Goal: Communication & Community: Answer question/provide support

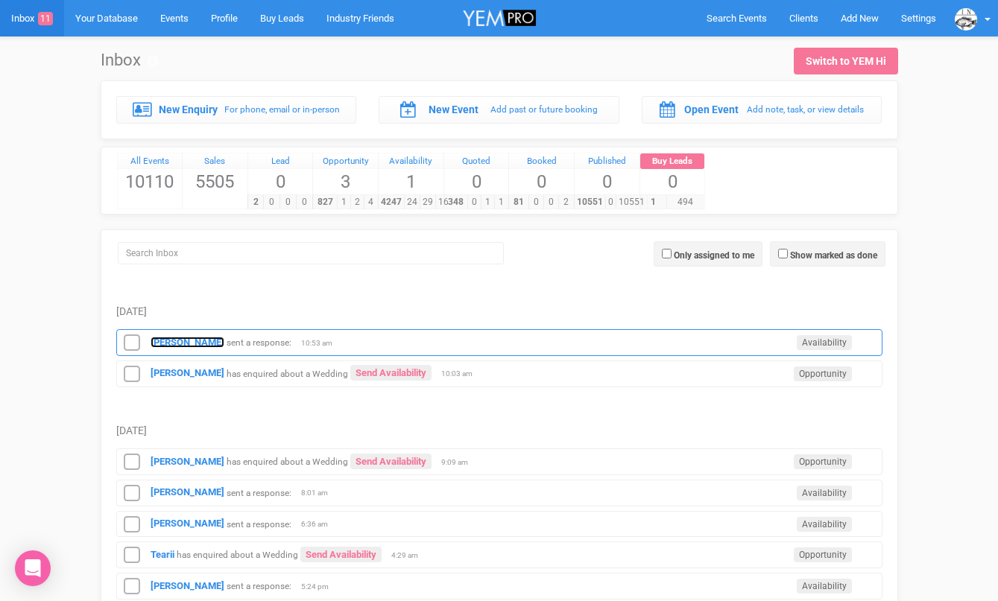
click at [187, 338] on strong "[PERSON_NAME]" at bounding box center [188, 342] width 74 height 11
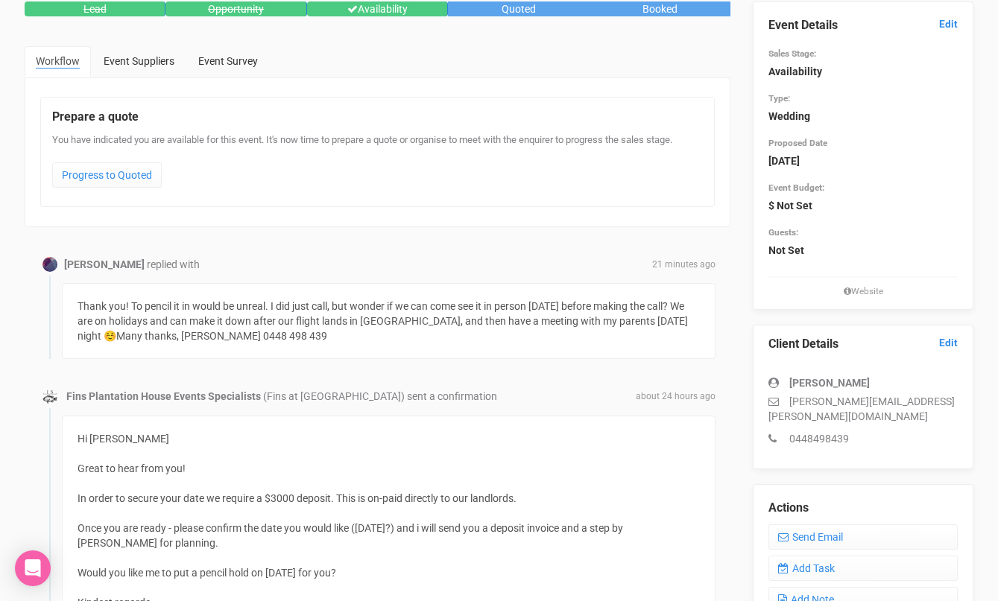
scroll to position [93, 0]
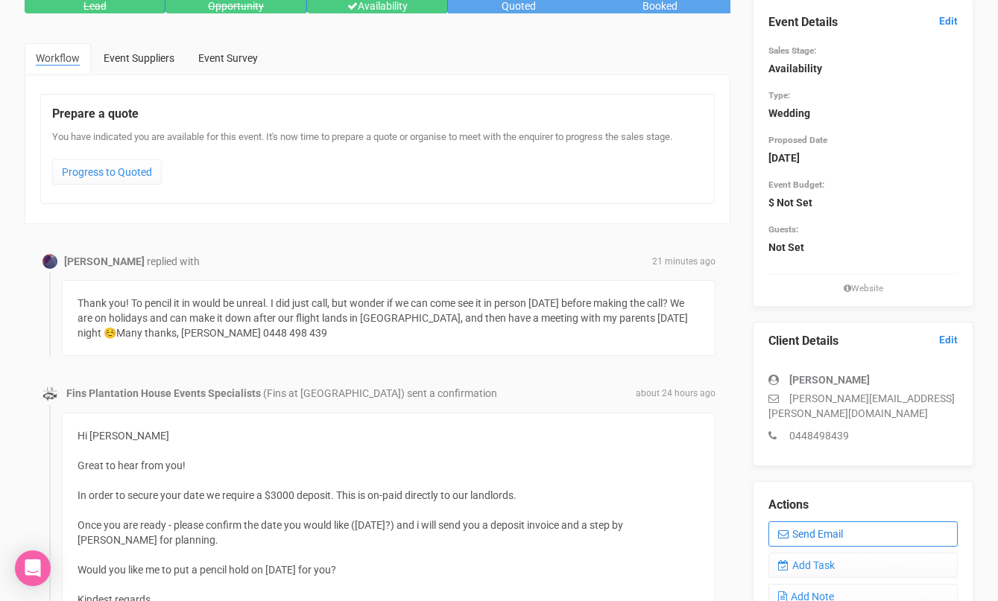
click at [820, 522] on link "Send Email" at bounding box center [862, 534] width 189 height 25
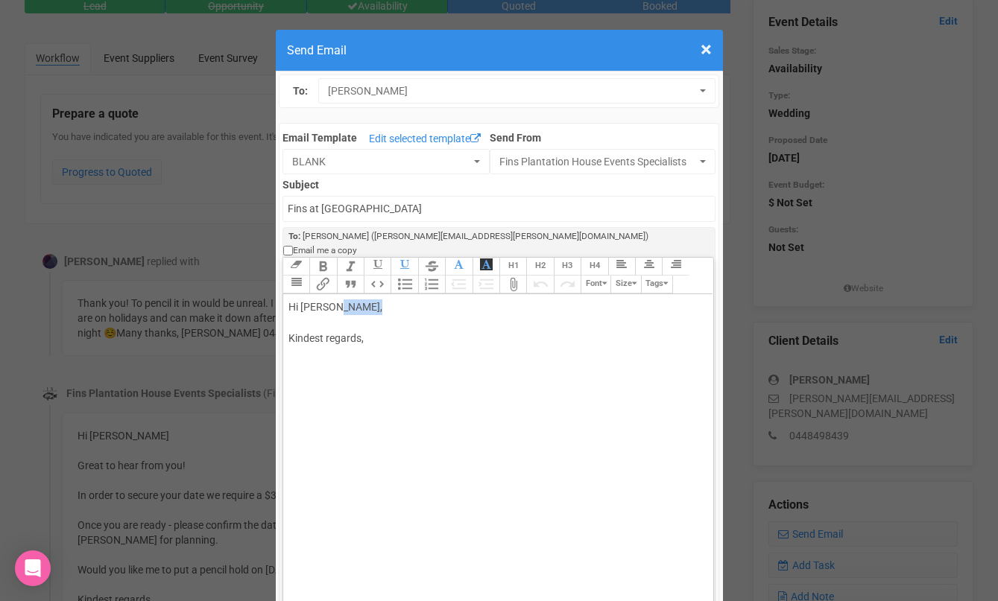
drag, startPoint x: 336, startPoint y: 297, endPoint x: 368, endPoint y: 297, distance: 32.0
click at [367, 300] on div "Hi Brooke Favier, Kindest regards," at bounding box center [495, 339] width 414 height 78
click at [333, 403] on div "Hi Brooke Sorry i missed your call. Yes tomorrow is great. What time would you …" at bounding box center [495, 370] width 414 height 141
type trix-editor "<div>Hi Brooke&nbsp;<br><br>Sorry i missed your call.<br><br>Yes tomorrow is gr…"
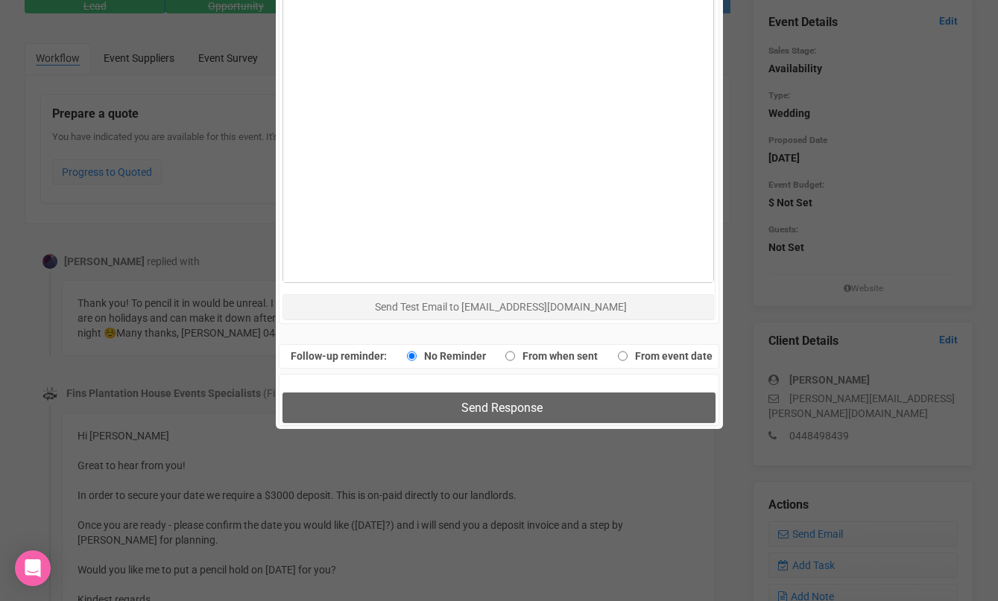
scroll to position [993, 0]
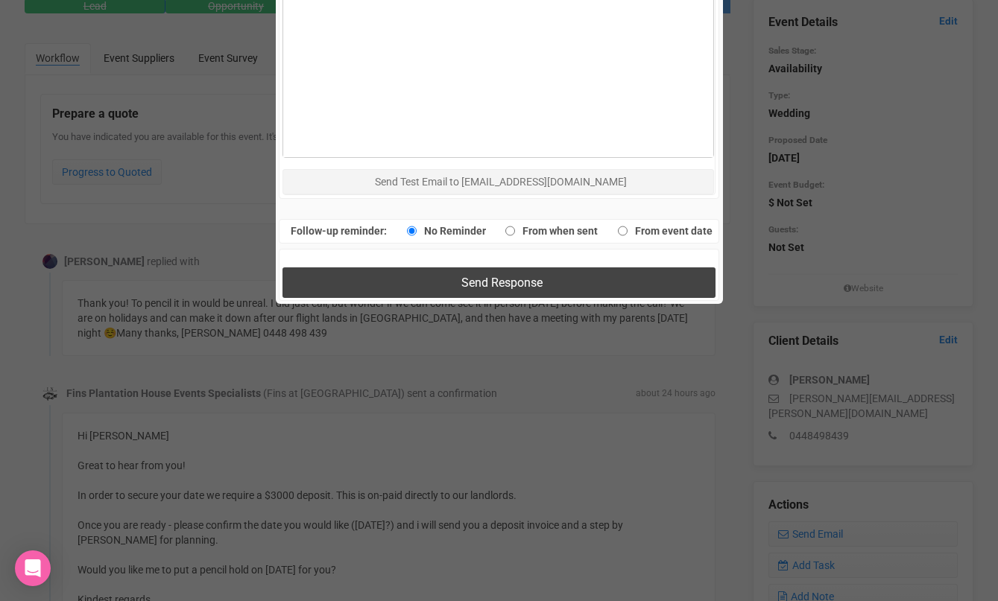
click at [437, 267] on button "Send Response" at bounding box center [498, 282] width 433 height 31
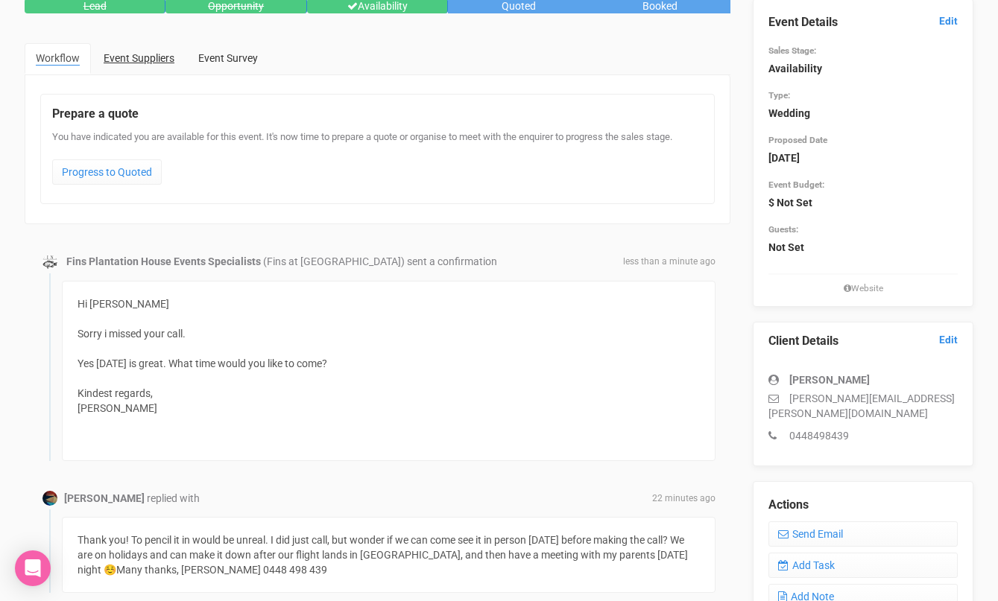
scroll to position [0, 0]
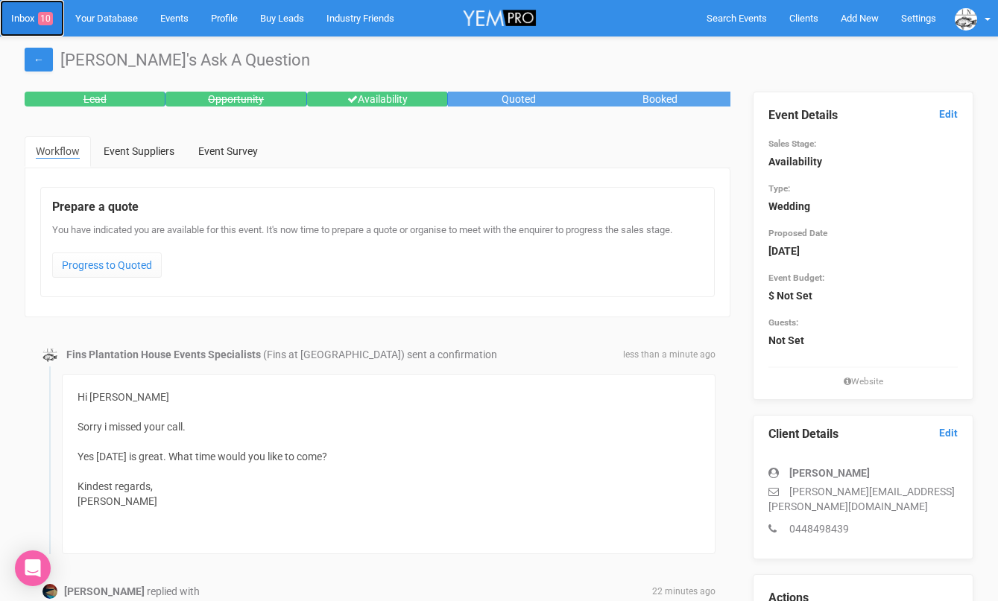
click at [35, 16] on link "Inbox 10" at bounding box center [32, 18] width 64 height 37
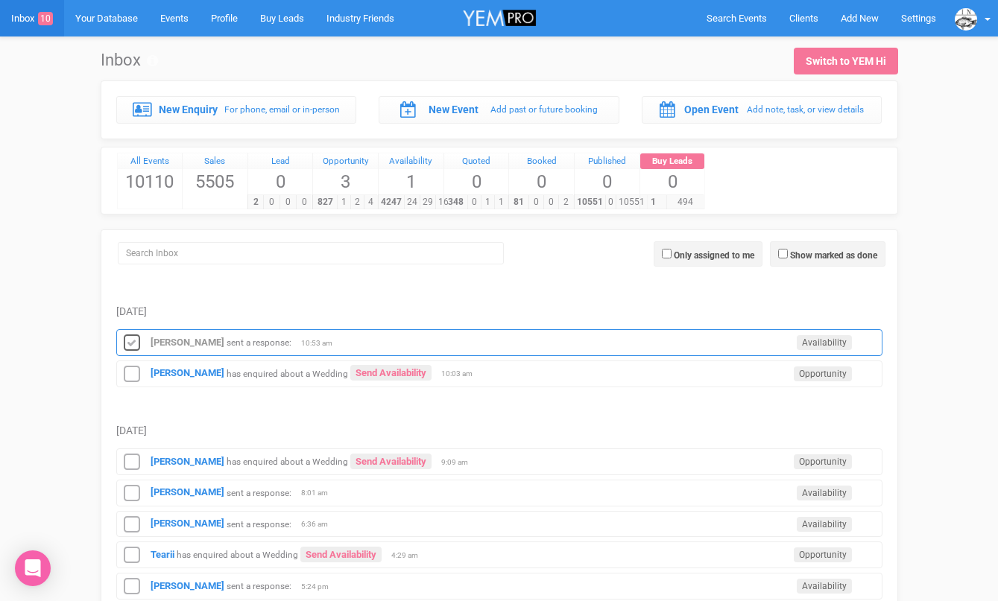
click at [135, 338] on icon at bounding box center [132, 343] width 22 height 19
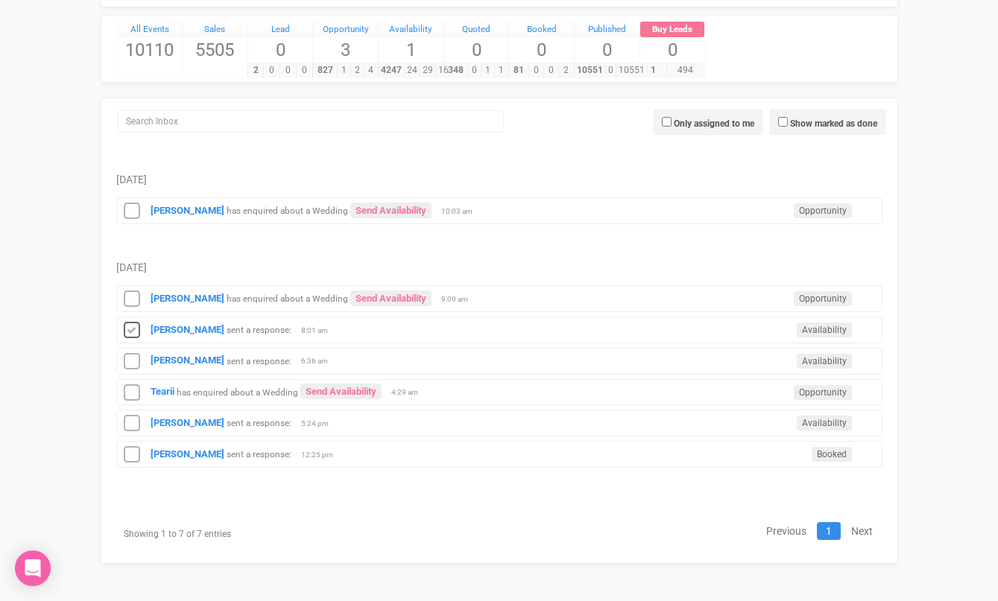
scroll to position [132, 0]
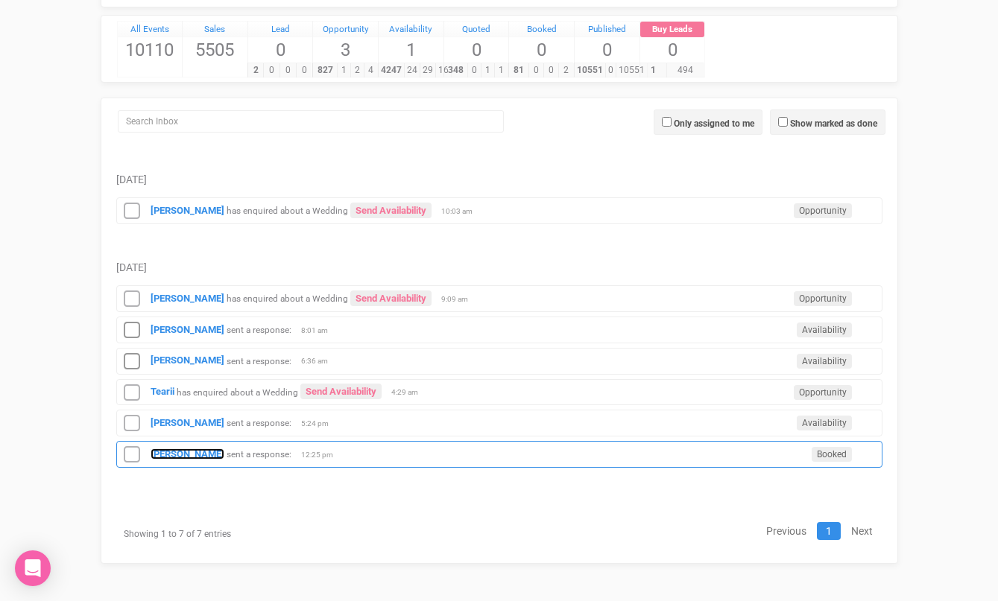
click at [169, 449] on strong "Sarah Braniff" at bounding box center [188, 454] width 74 height 11
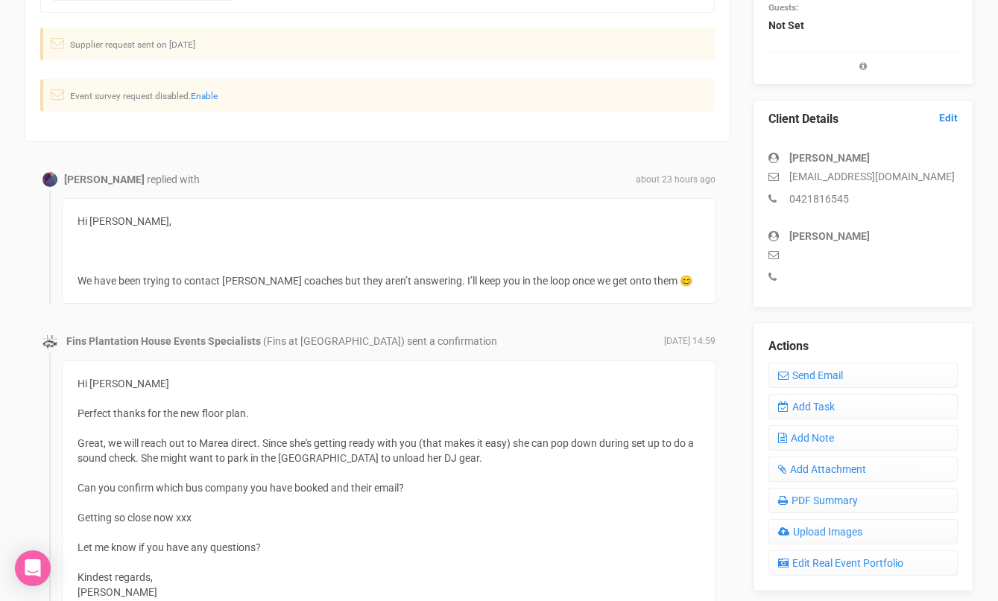
scroll to position [328, 0]
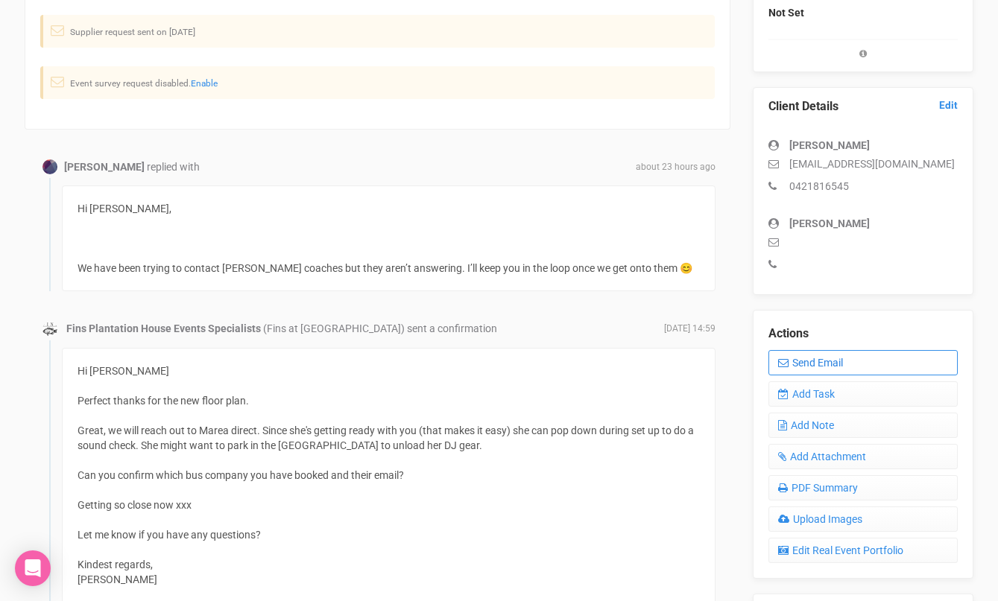
click at [809, 367] on link "Send Email" at bounding box center [862, 362] width 189 height 25
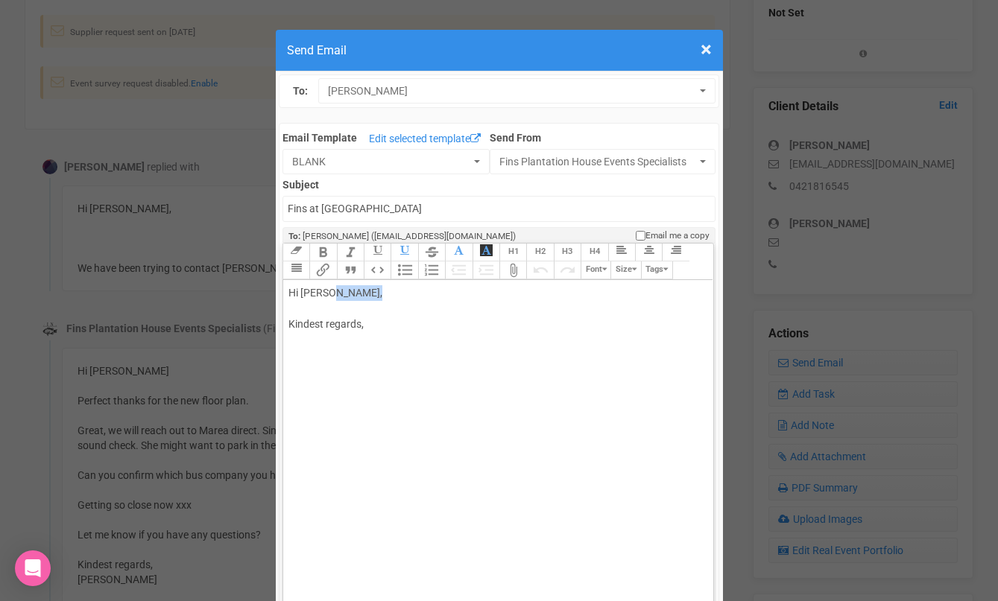
drag, startPoint x: 330, startPoint y: 293, endPoint x: 414, endPoint y: 293, distance: 84.2
click at [414, 293] on div "Hi Sarah Braniff, Kindest regards," at bounding box center [495, 324] width 414 height 78
click at [381, 383] on div "Hi Sarah Thanks for the update:) Kindest regards," at bounding box center [495, 340] width 414 height 110
type trix-editor "<div>Hi Sarah&nbsp;<br><br>Thanks for the update:)<br><br>Kindest regards,<br>M…"
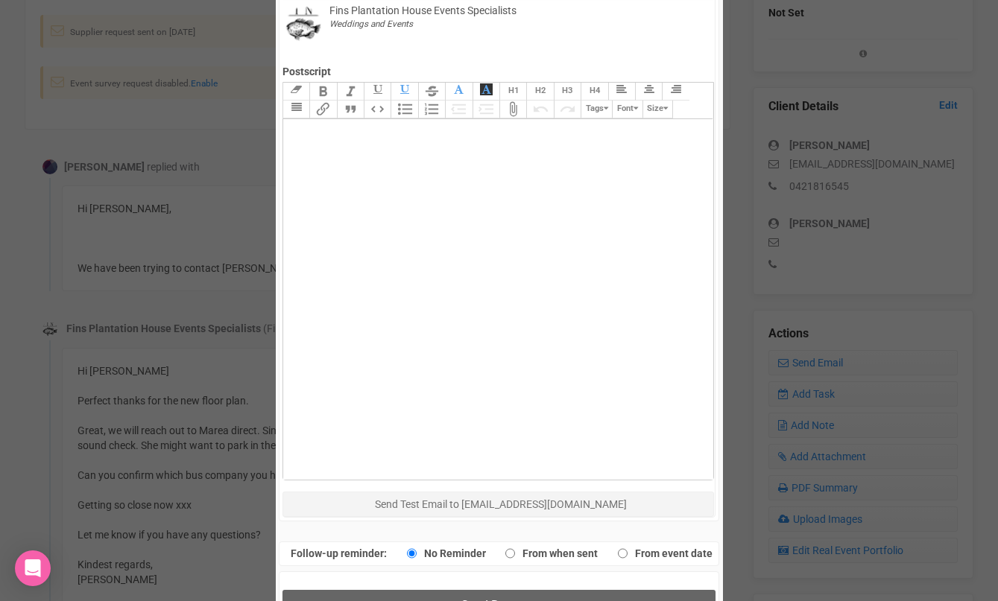
scroll to position [704, 0]
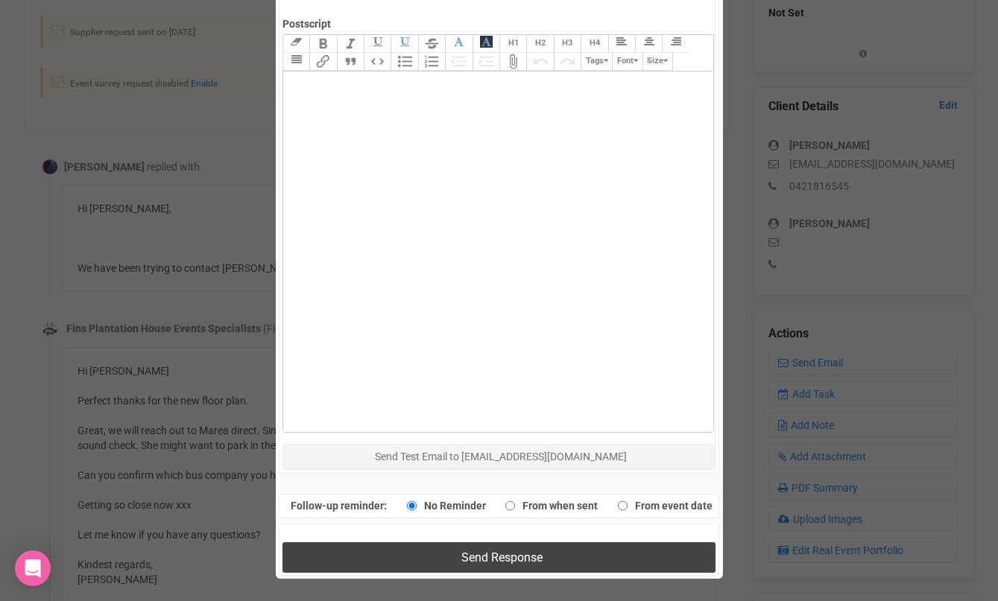
click at [398, 547] on button "Send Response" at bounding box center [498, 557] width 433 height 31
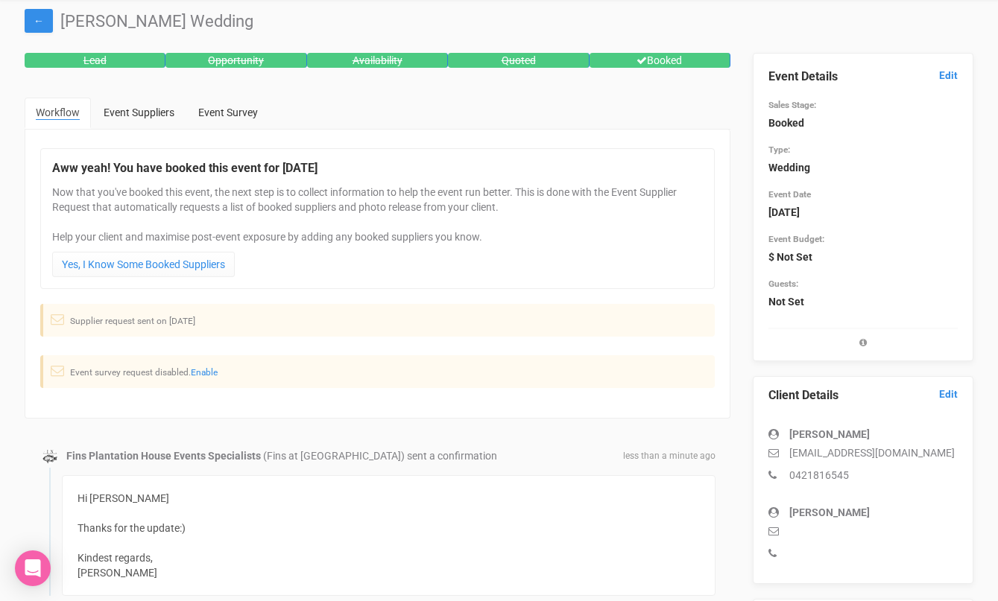
scroll to position [0, 0]
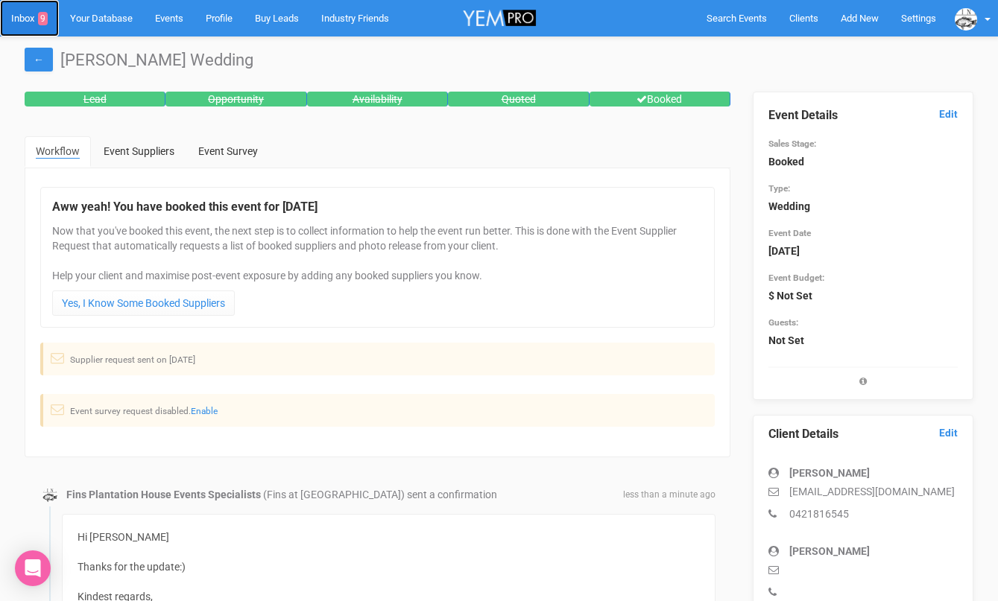
click at [30, 18] on link "Inbox 9" at bounding box center [29, 18] width 59 height 37
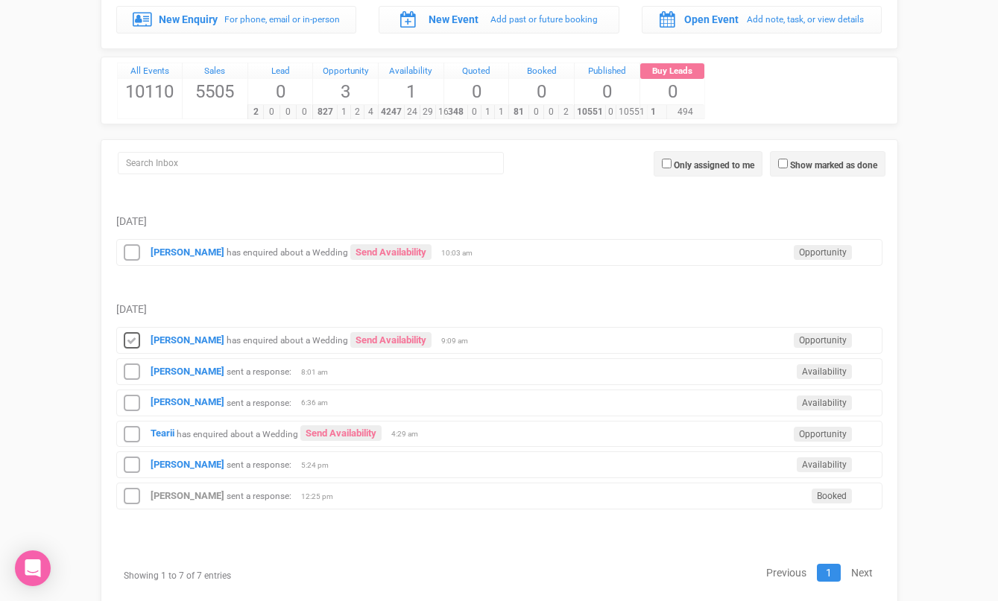
scroll to position [132, 0]
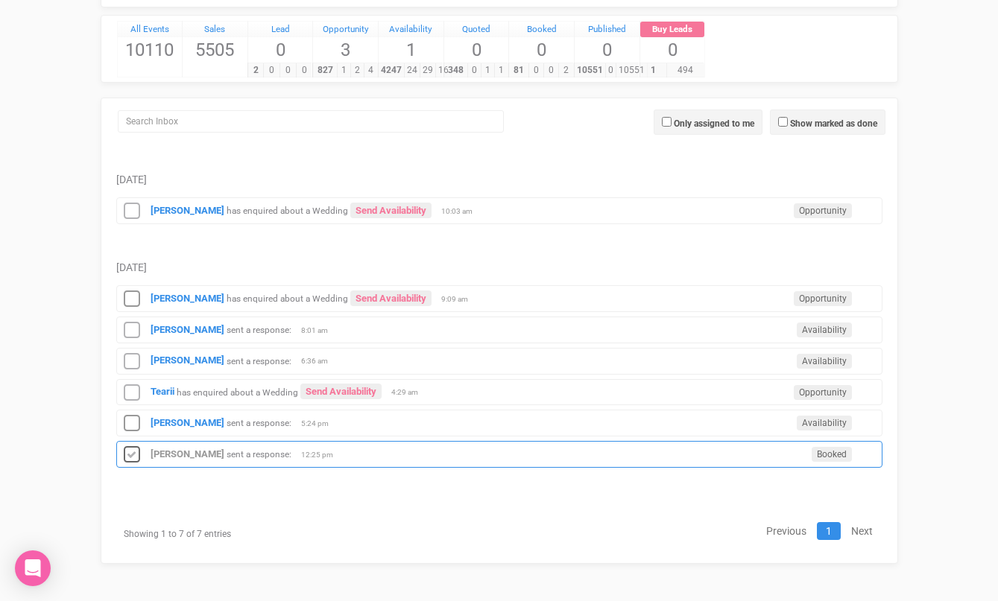
click at [133, 450] on icon at bounding box center [132, 455] width 22 height 19
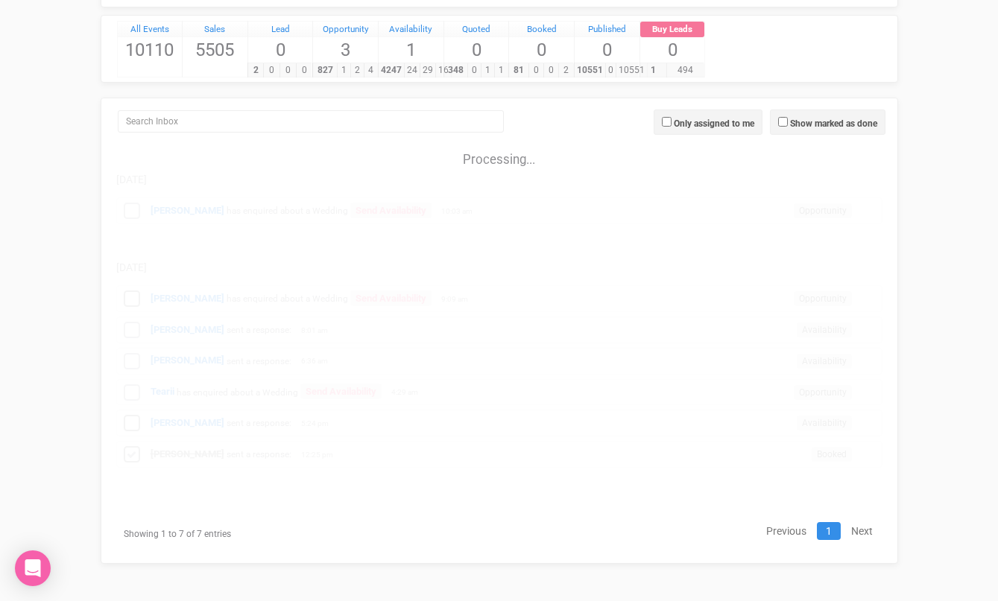
scroll to position [101, 0]
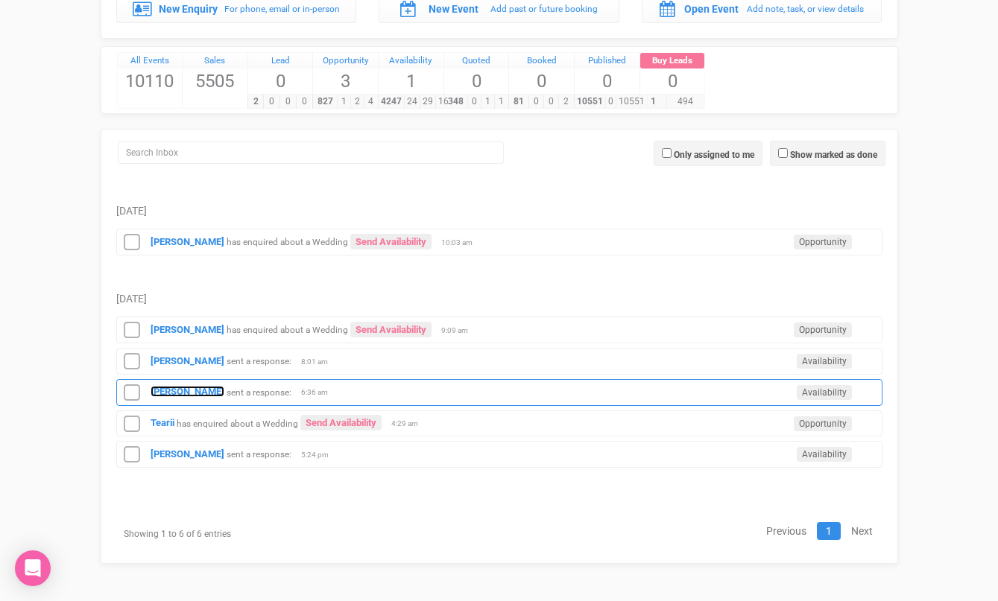
click at [174, 390] on strong "[PERSON_NAME]" at bounding box center [188, 391] width 74 height 11
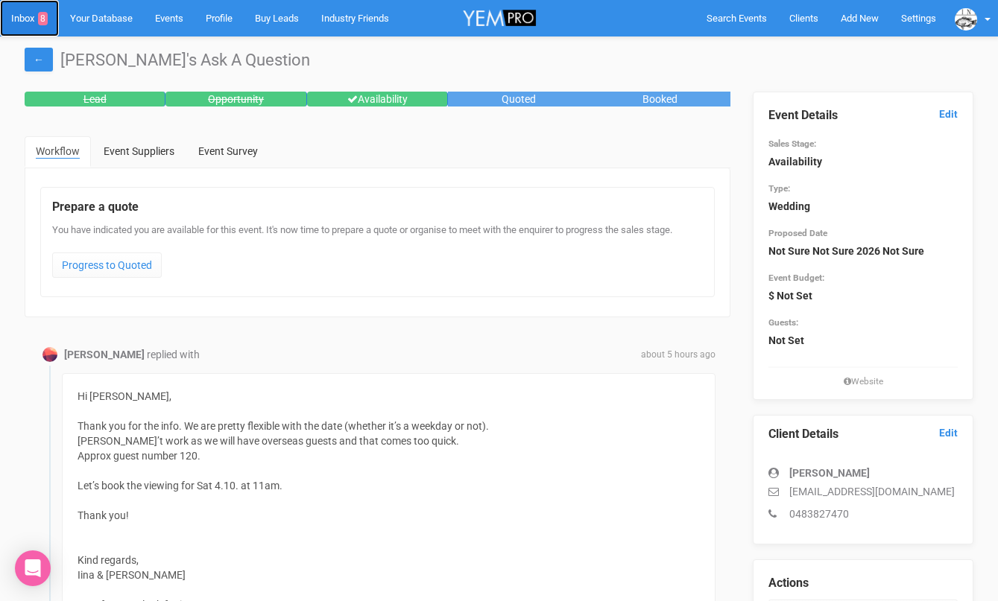
click at [19, 19] on link "Inbox 8" at bounding box center [29, 18] width 59 height 37
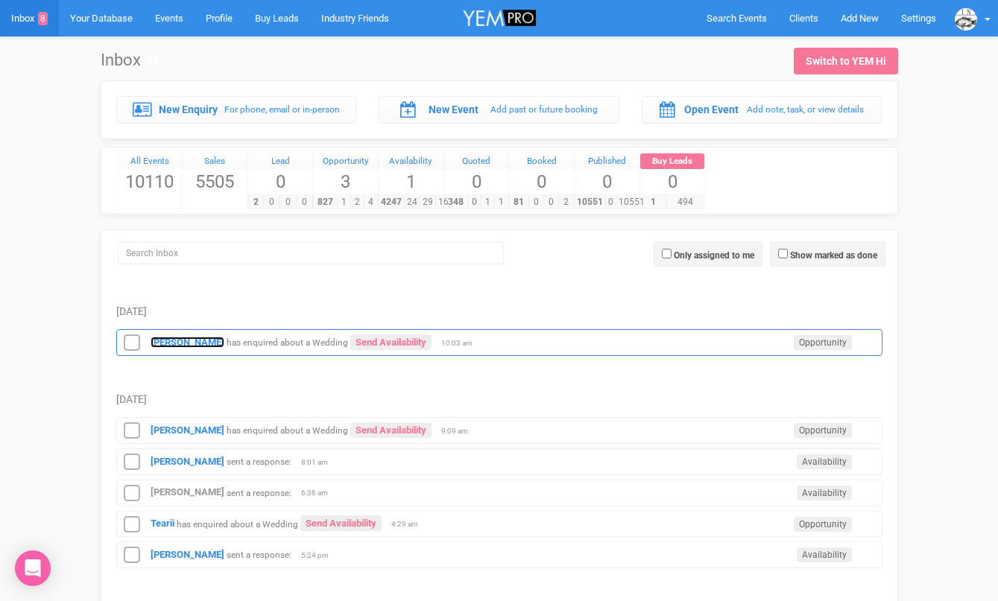
click at [171, 337] on strong "Tayla burns" at bounding box center [188, 342] width 74 height 11
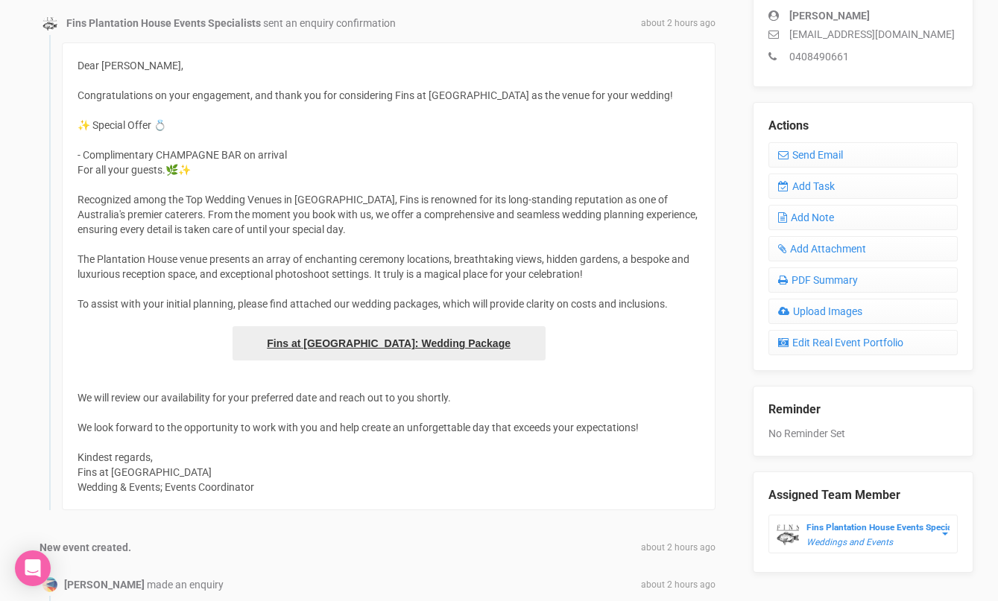
scroll to position [308, 0]
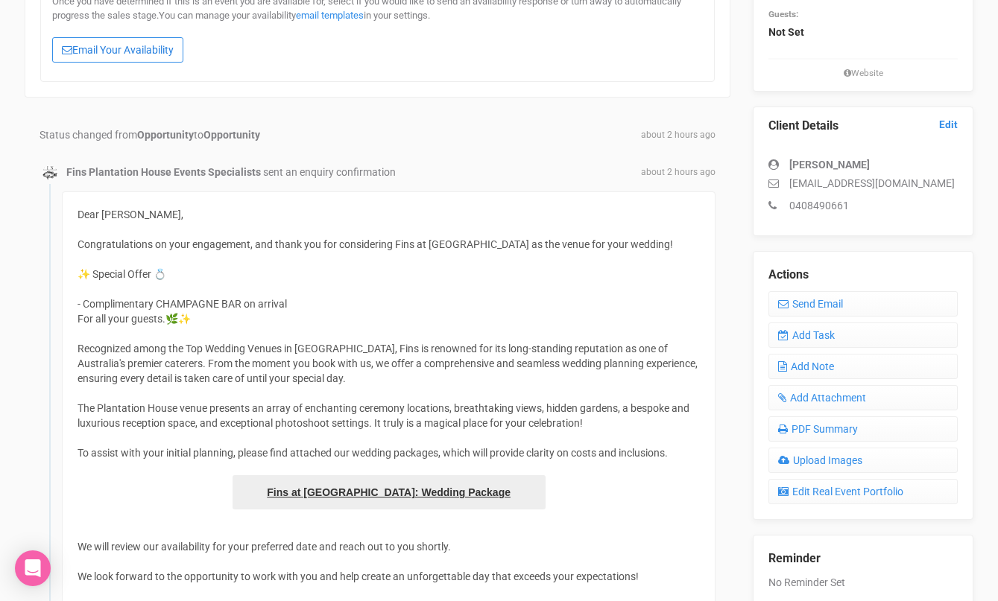
click at [134, 57] on link "Email Your Availability" at bounding box center [117, 49] width 131 height 25
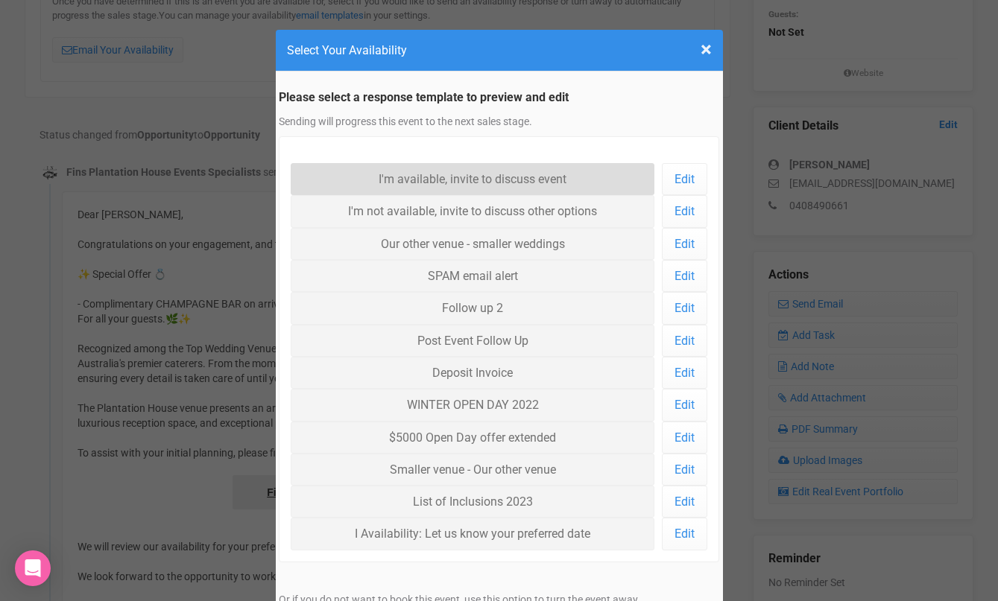
click at [385, 174] on link "I'm available, invite to discuss event" at bounding box center [473, 179] width 364 height 32
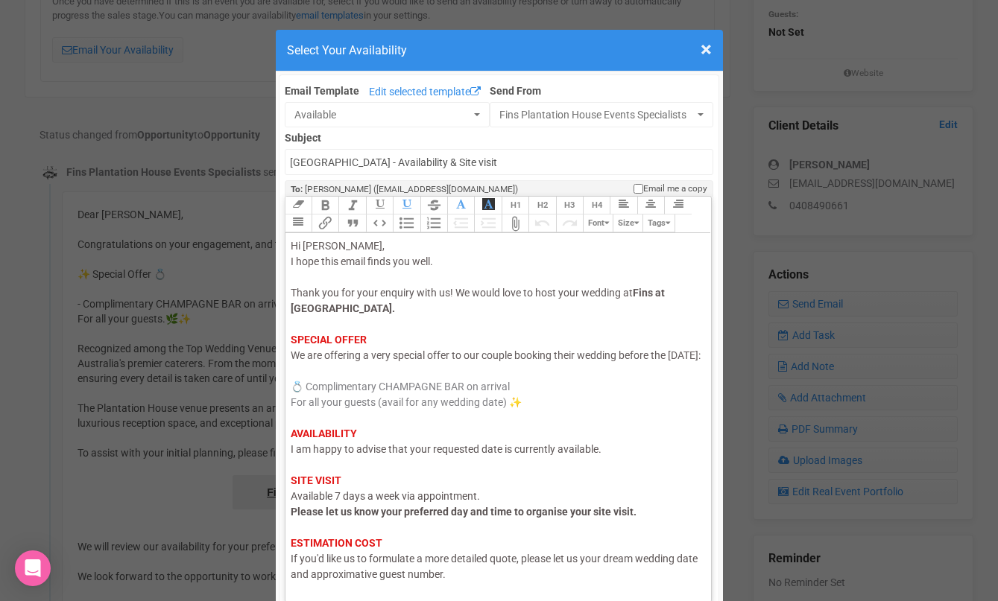
click at [372, 455] on span "I am happy to advise that your requested date is currently available." at bounding box center [446, 449] width 311 height 12
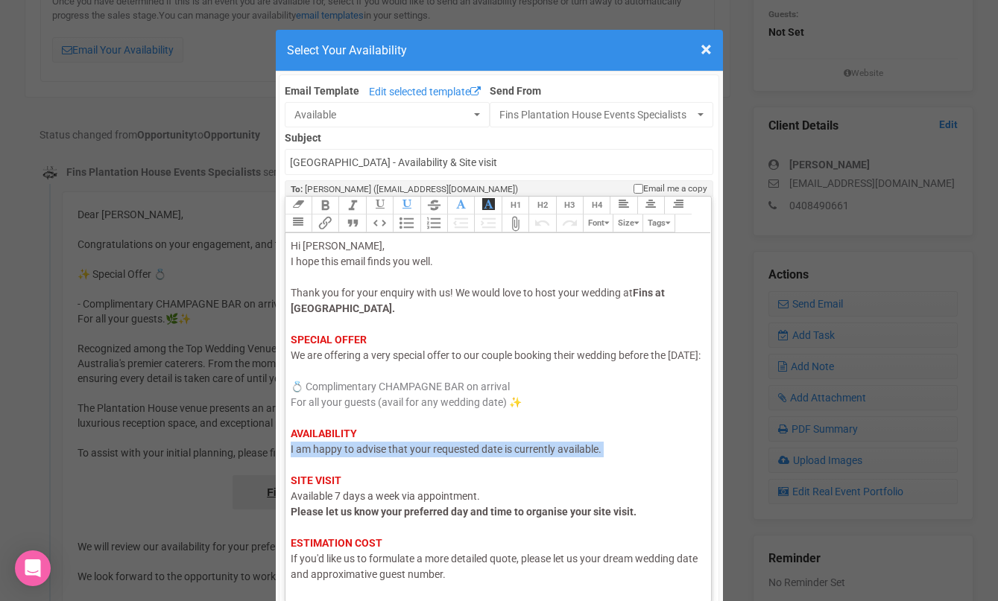
click at [372, 455] on span "I am happy to advise that your requested date is currently available." at bounding box center [446, 449] width 311 height 12
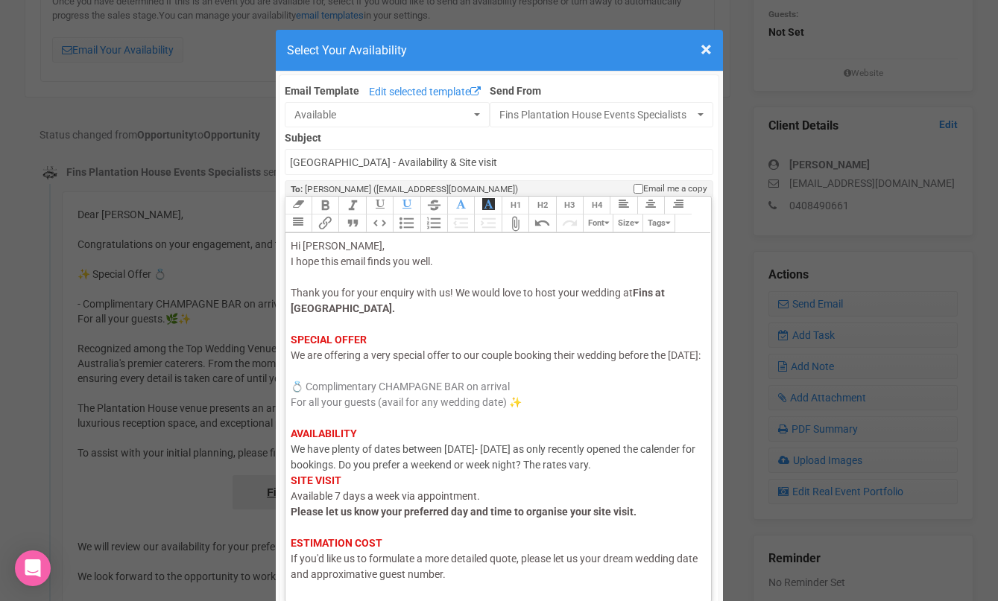
click at [614, 484] on div "Hi Tayla, I hope this email finds you well. Thank you for your enquiry with us!…" at bounding box center [496, 449] width 411 height 422
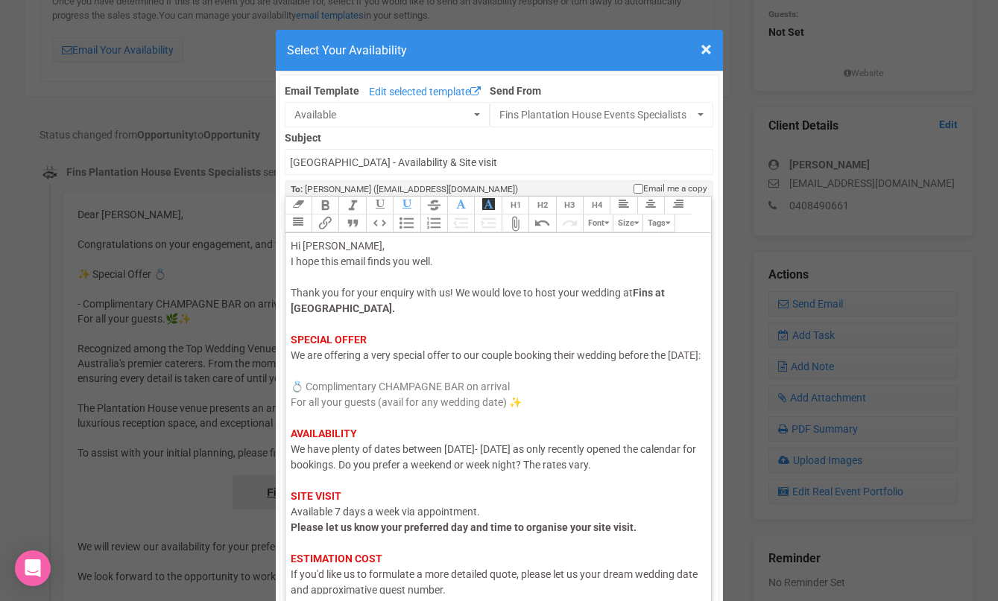
click at [510, 476] on div "Hi Tayla, I hope this email finds you well. Thank you for your enquiry with us!…" at bounding box center [496, 457] width 411 height 438
click at [504, 516] on div "Hi Tayla, I hope this email finds you well. Thank you for your enquiry with us!…" at bounding box center [496, 457] width 411 height 438
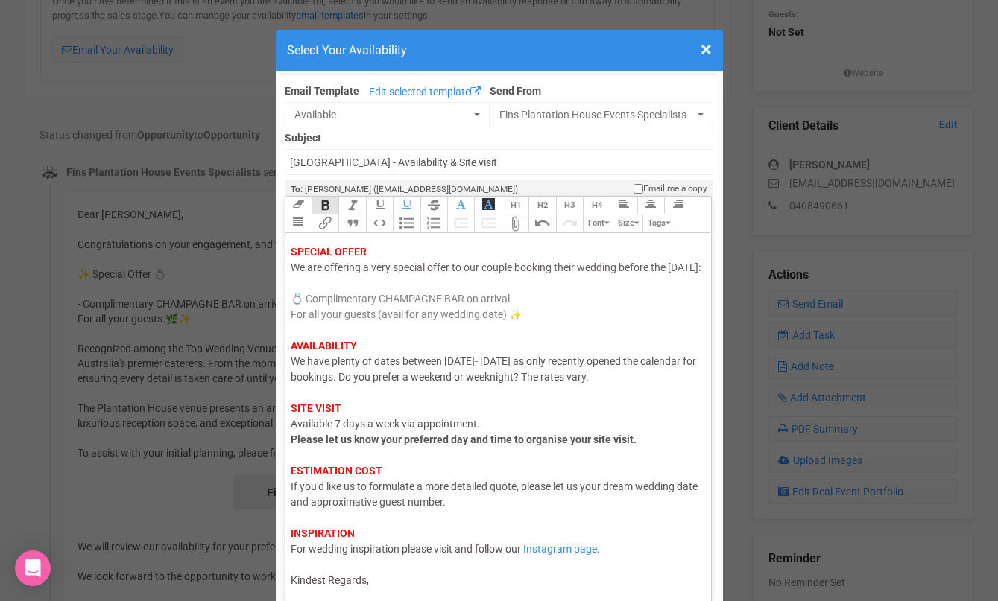
scroll to position [104, 0]
click at [421, 596] on div "Link Unlink Bold Italic Strikethrough H1 H2 H3 H4 Link Quote Code Bullets Numbe…" at bounding box center [499, 399] width 428 height 406
click at [405, 589] on trix-editor "Hi Tayla, I hope this email finds you well. Thank you for your enquiry with us!…" at bounding box center [498, 413] width 426 height 361
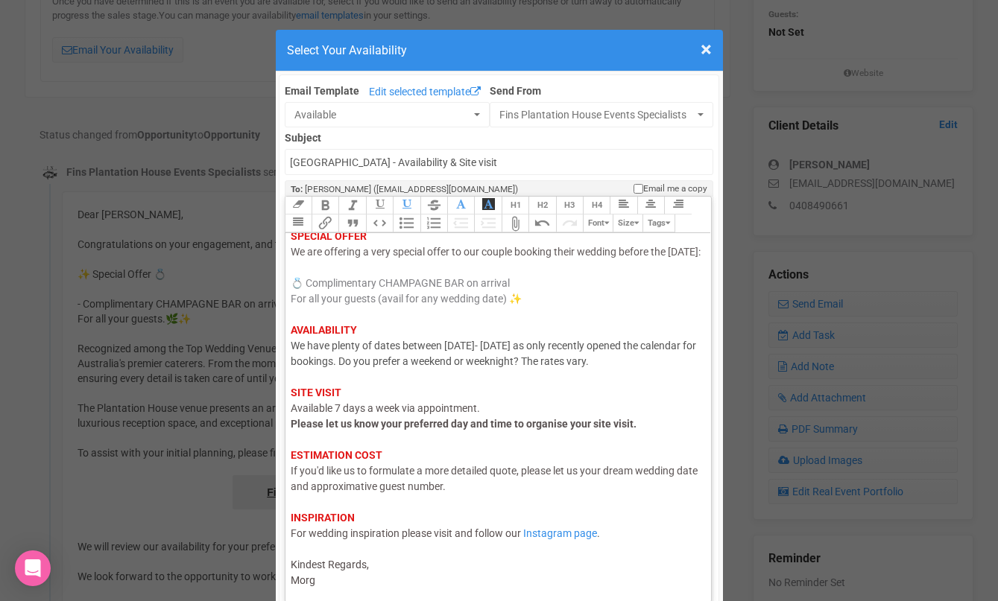
type trix-editor "<div><span style="color: rgb(95, 88, 88);">Hi Tayla,</span><br><span style="col…"
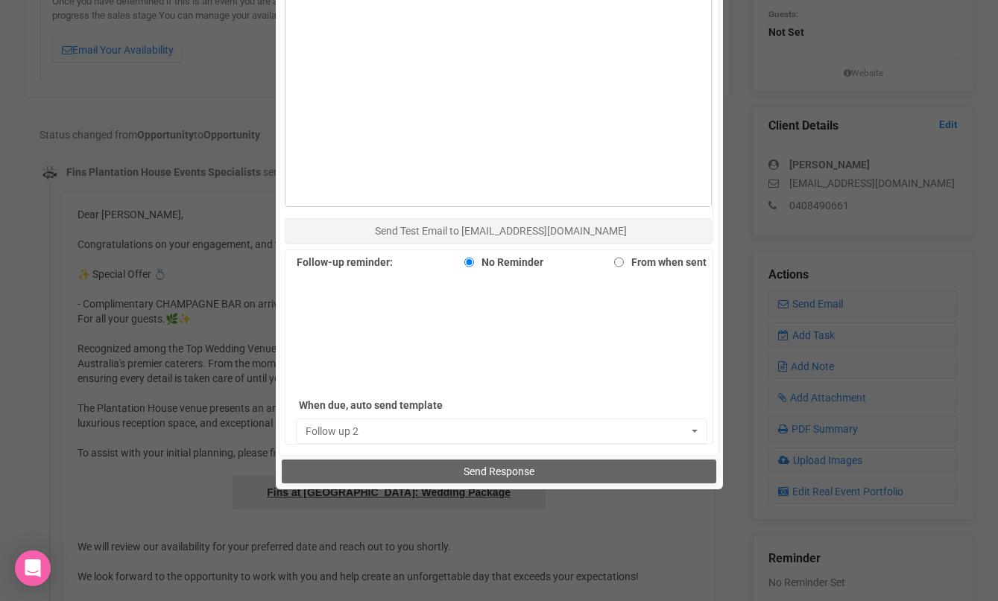
scroll to position [1058, 0]
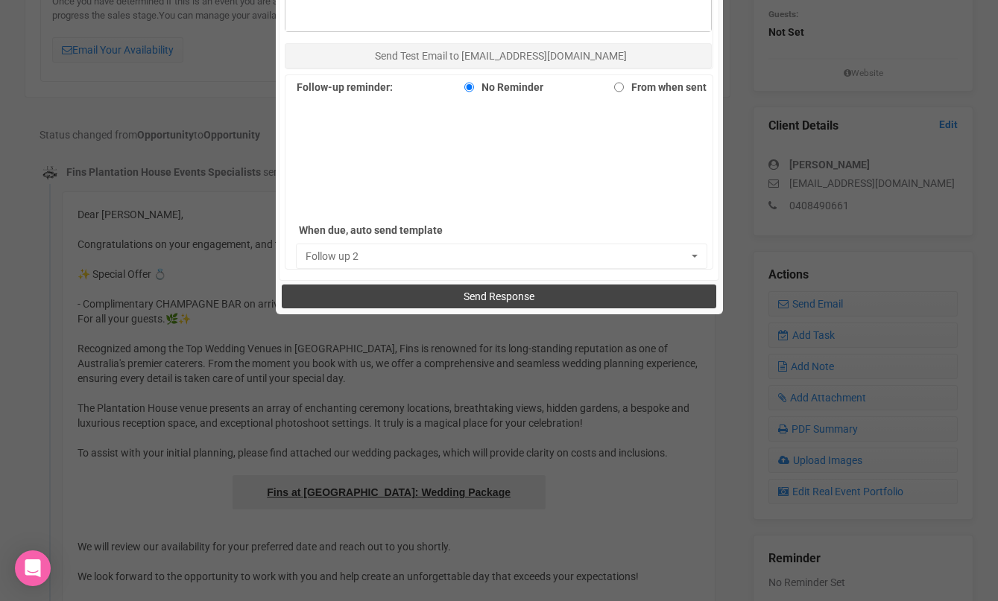
click at [489, 296] on span "Send Response" at bounding box center [498, 297] width 71 height 12
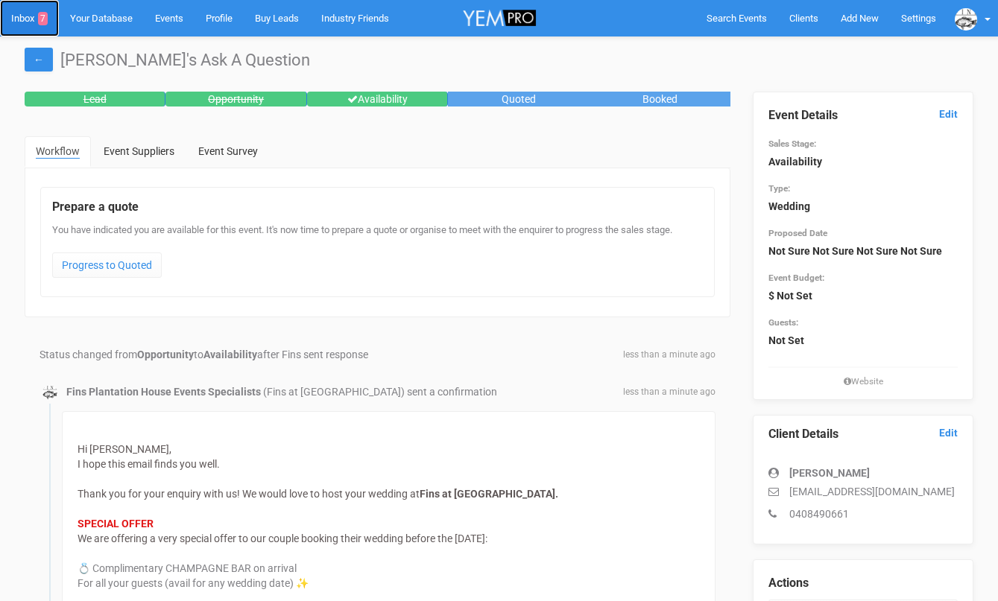
click at [22, 24] on link "Inbox 7" at bounding box center [29, 18] width 59 height 37
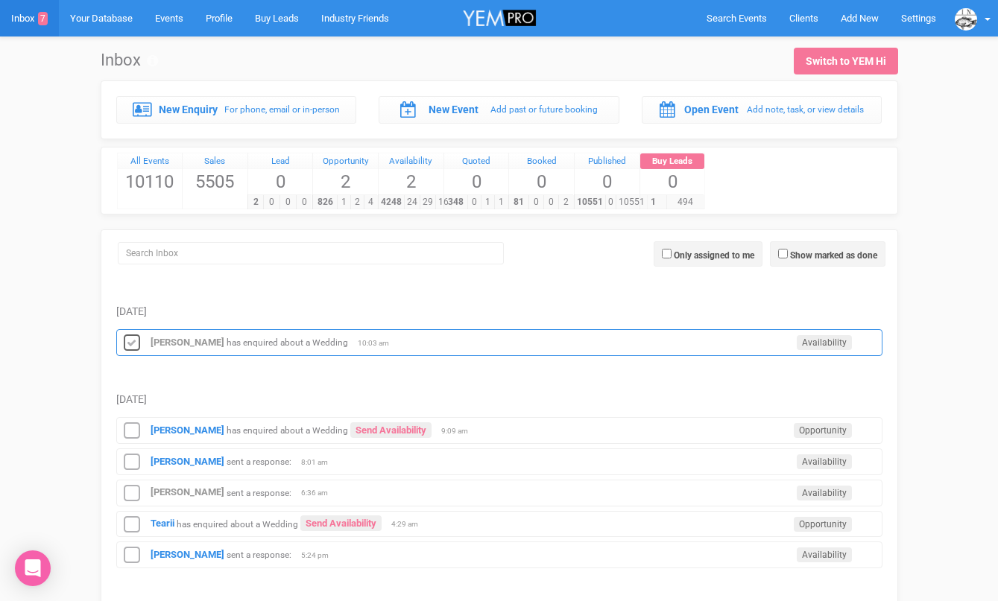
click at [130, 341] on icon at bounding box center [132, 343] width 22 height 19
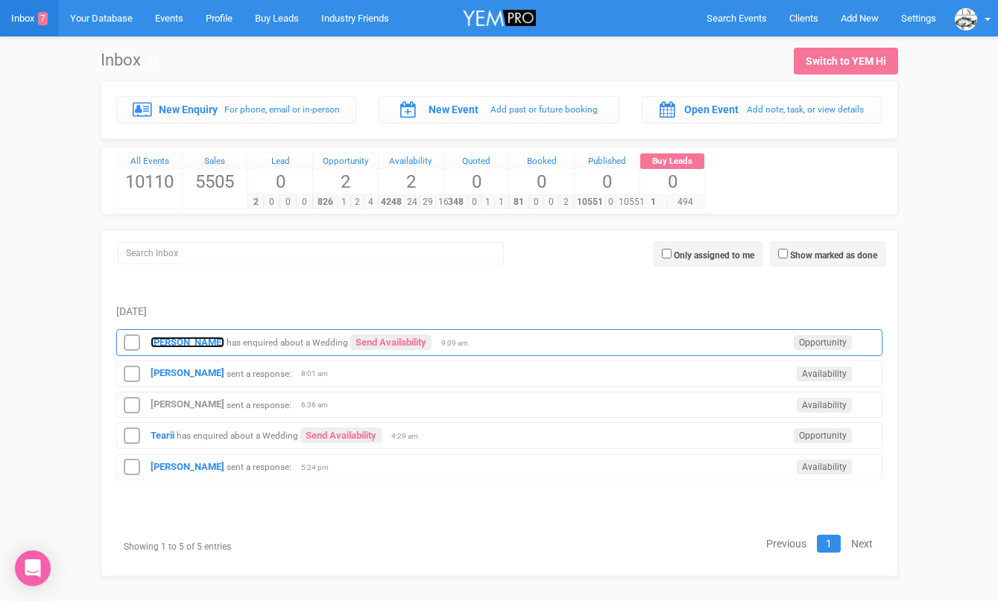
click at [162, 339] on strong "[PERSON_NAME]" at bounding box center [188, 342] width 74 height 11
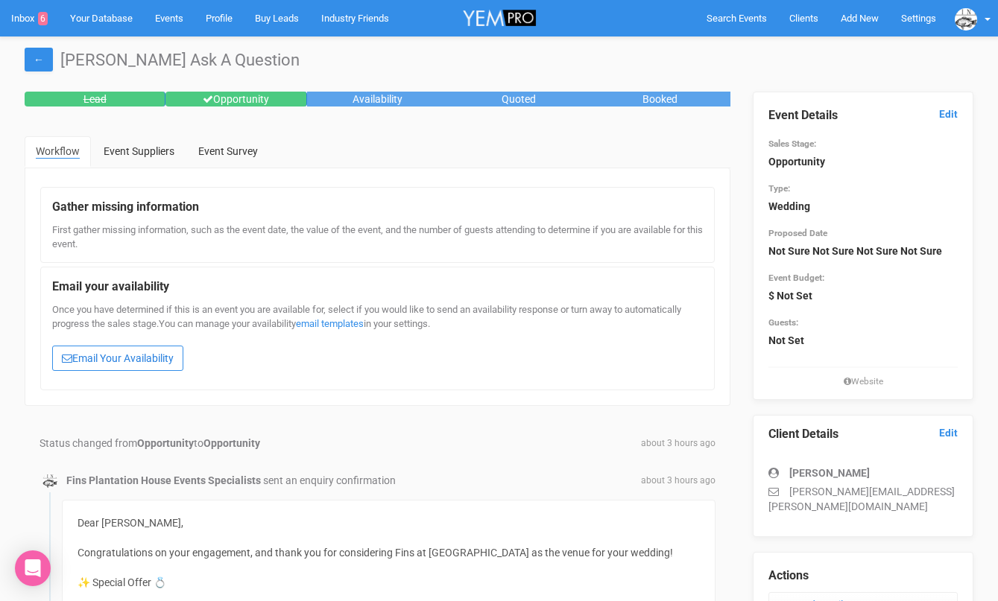
click at [111, 362] on link "Email Your Availability" at bounding box center [117, 358] width 131 height 25
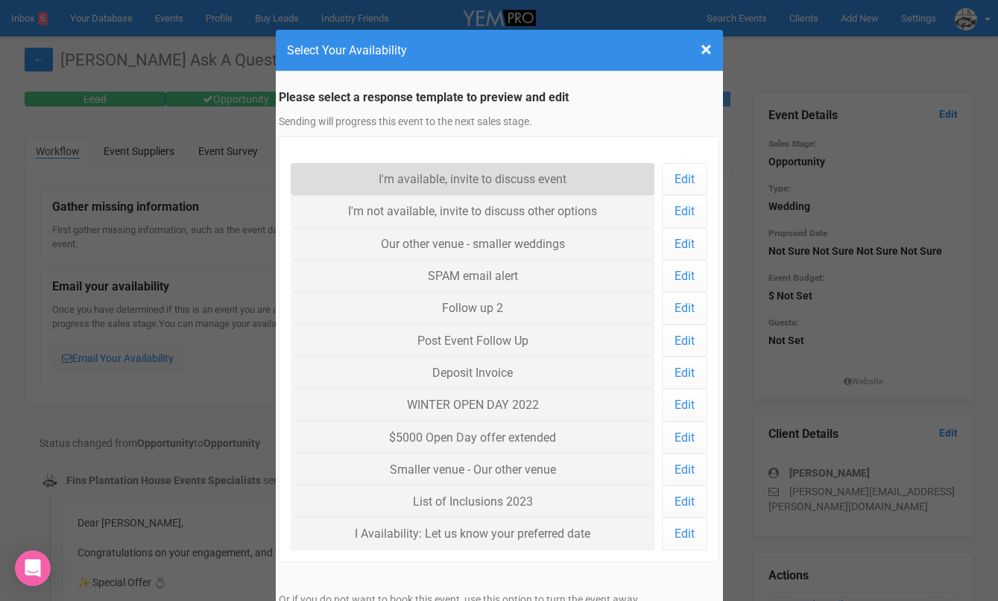
click at [364, 173] on link "I'm available, invite to discuss event" at bounding box center [473, 179] width 364 height 32
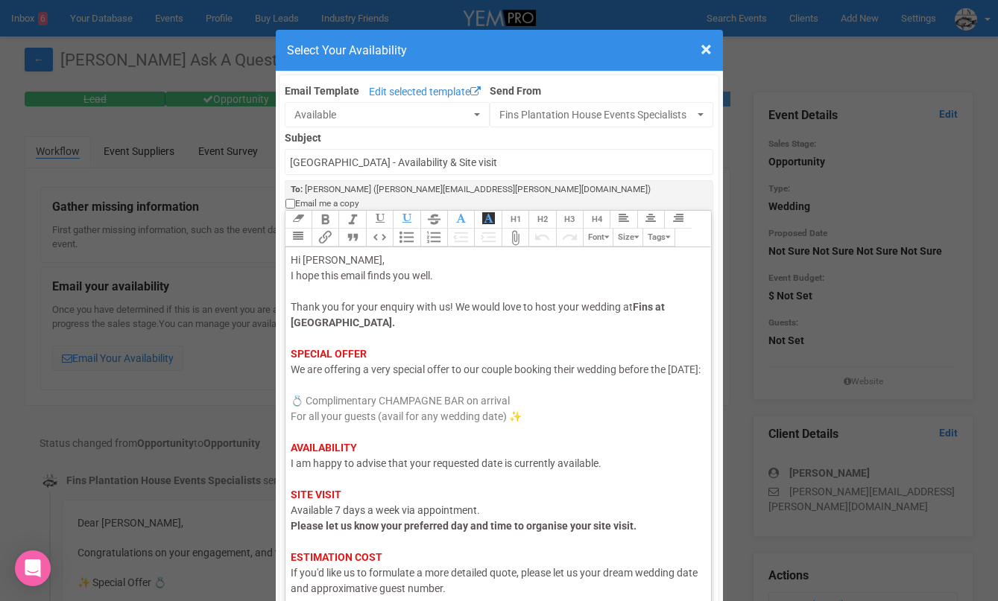
click at [327, 469] on span "I am happy to advise that your requested date is currently available." at bounding box center [446, 463] width 311 height 12
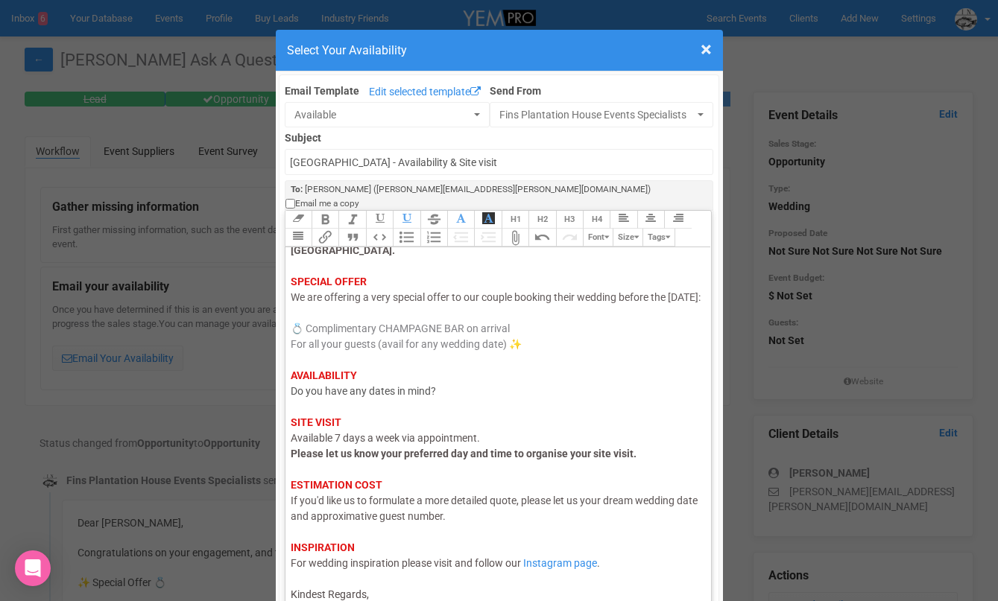
click at [374, 581] on div "Hi Paige, I hope this email finds you well. Thank you for your enquiry with us!…" at bounding box center [496, 391] width 411 height 422
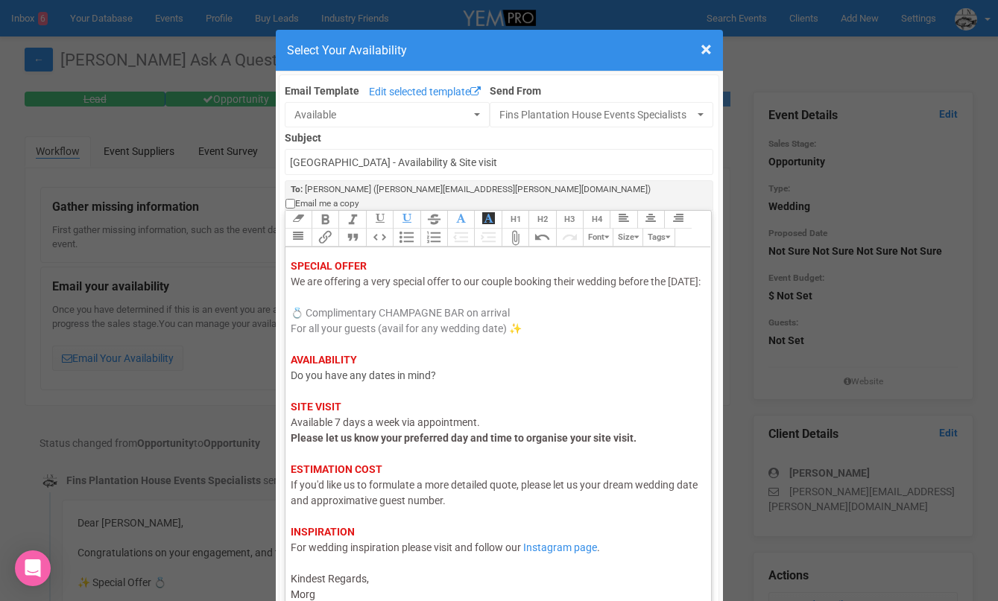
type trix-editor "<div><span style="color: rgb(95, 88, 88);">Hi Paige,</span><br><span style="col…"
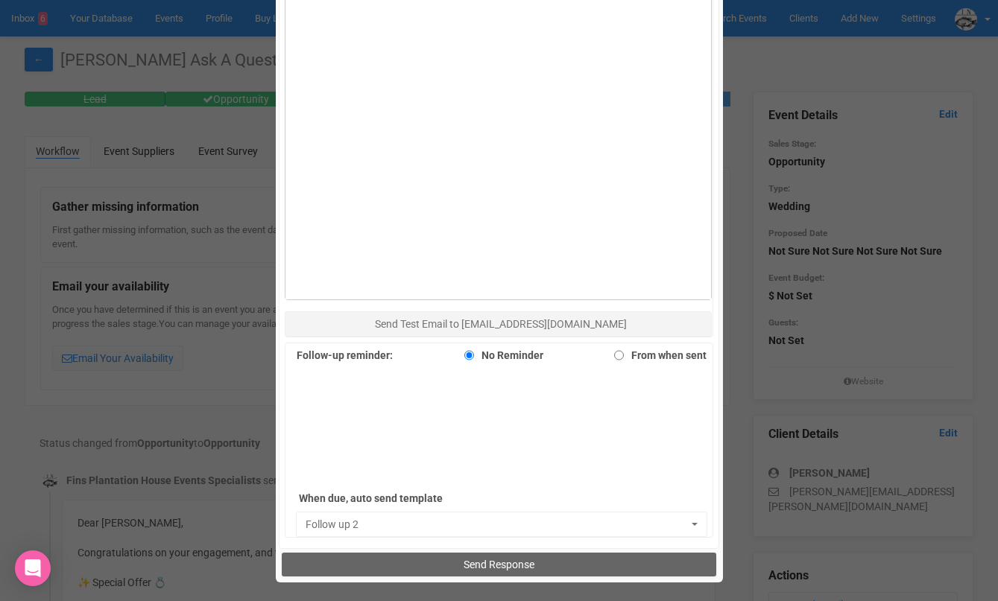
scroll to position [840, 0]
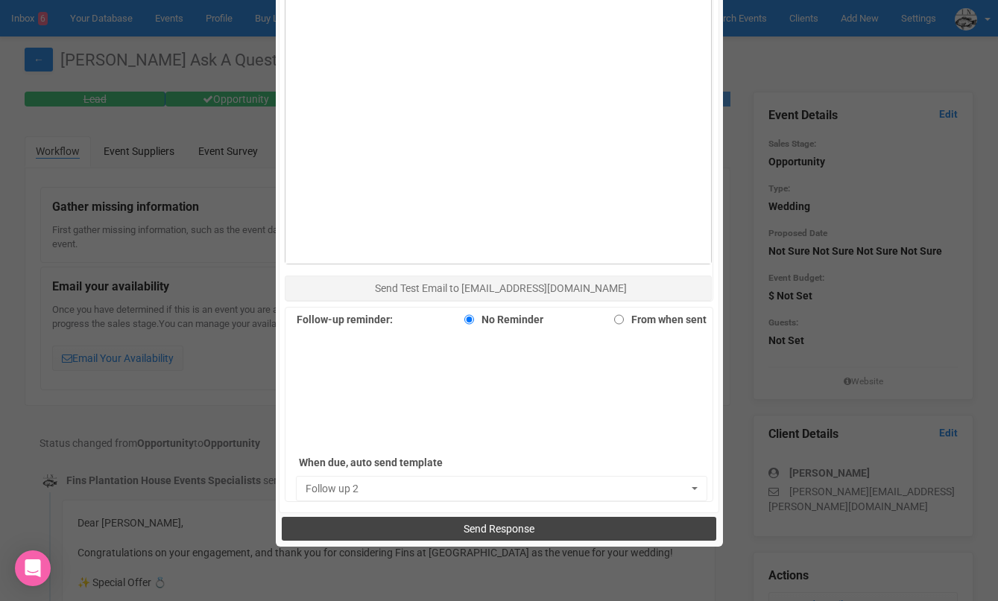
click at [434, 519] on button "Send Response" at bounding box center [499, 529] width 434 height 24
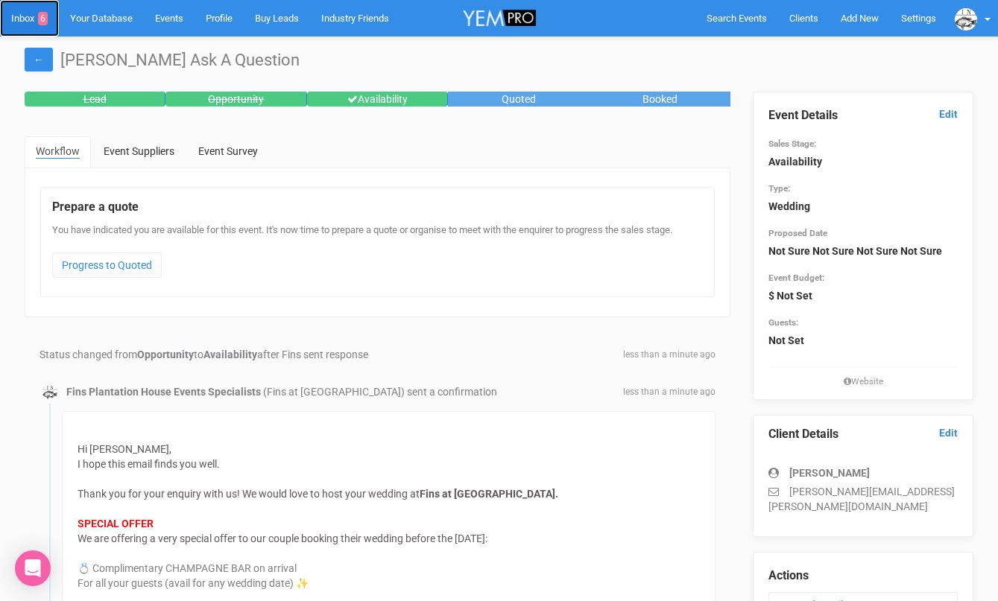
click at [13, 10] on link "Inbox 6" at bounding box center [29, 18] width 59 height 37
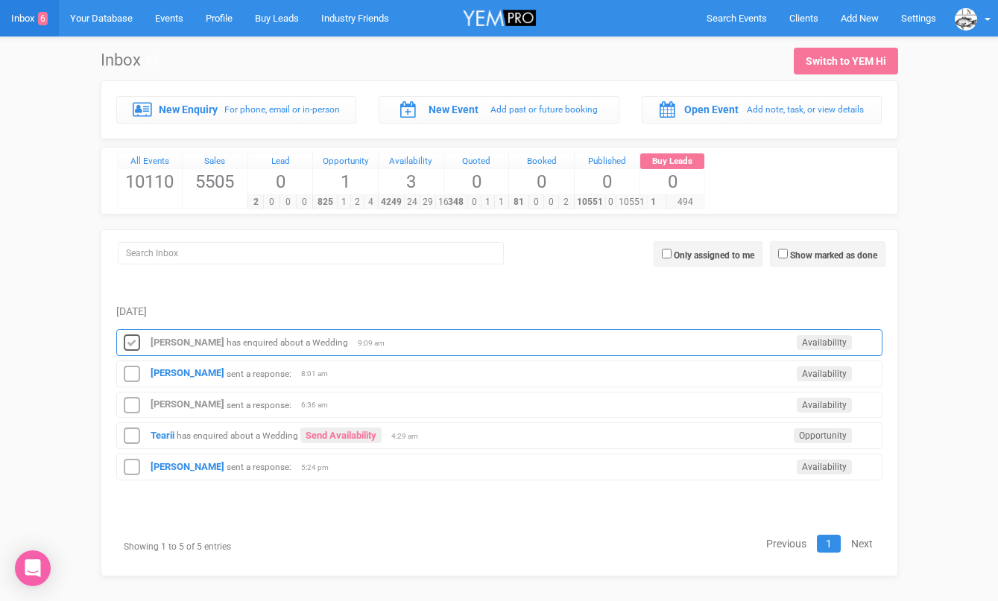
click at [133, 343] on icon at bounding box center [132, 343] width 22 height 19
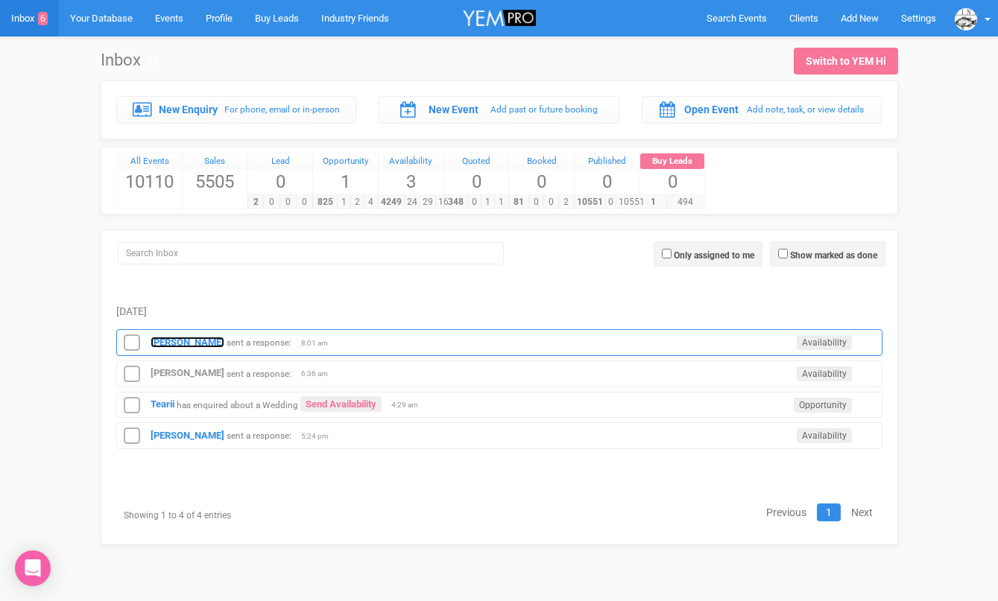
click at [171, 346] on strong "[PERSON_NAME]" at bounding box center [188, 342] width 74 height 11
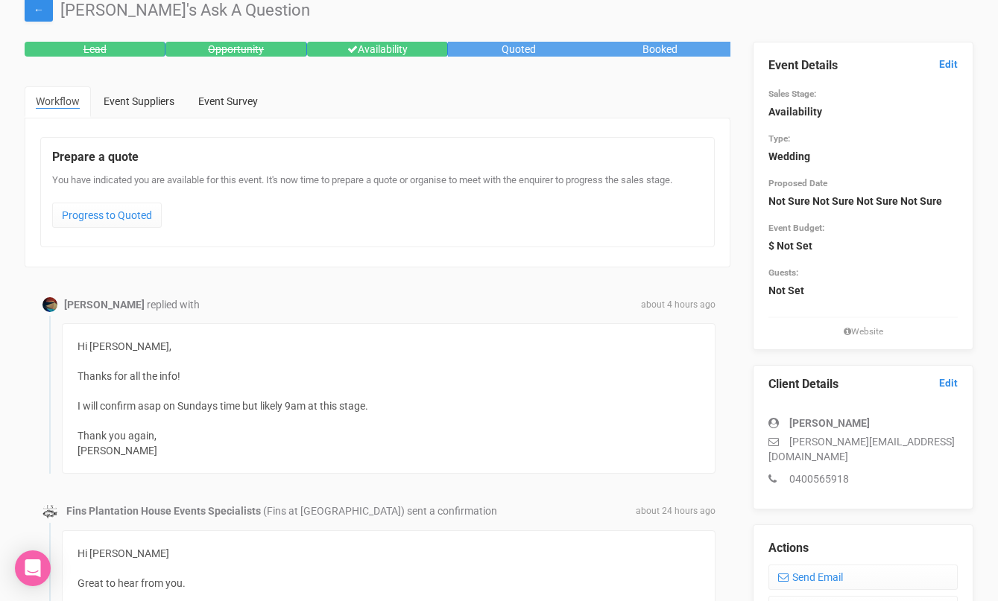
scroll to position [62, 0]
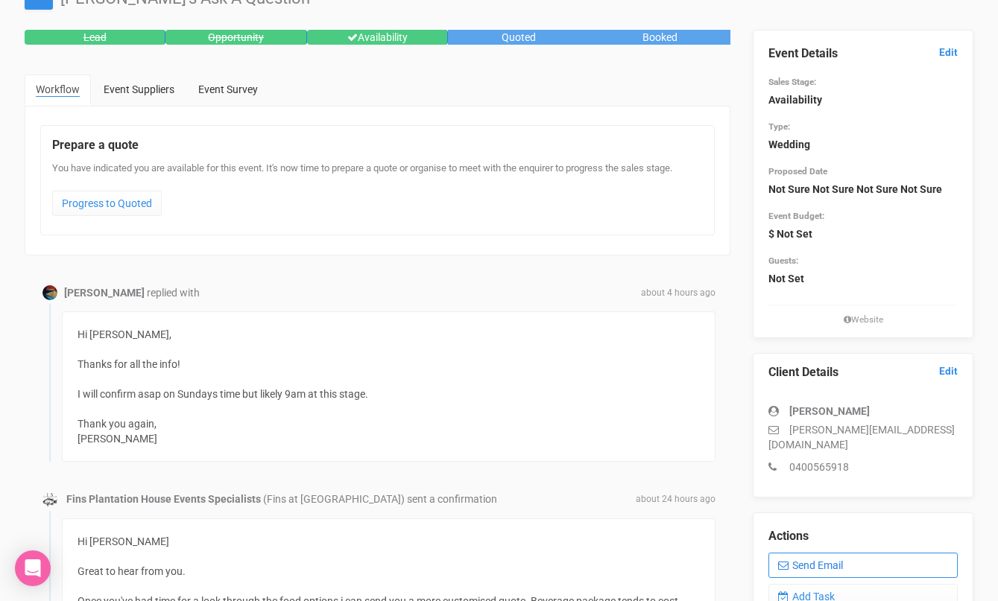
click at [816, 553] on link "Send Email" at bounding box center [862, 565] width 189 height 25
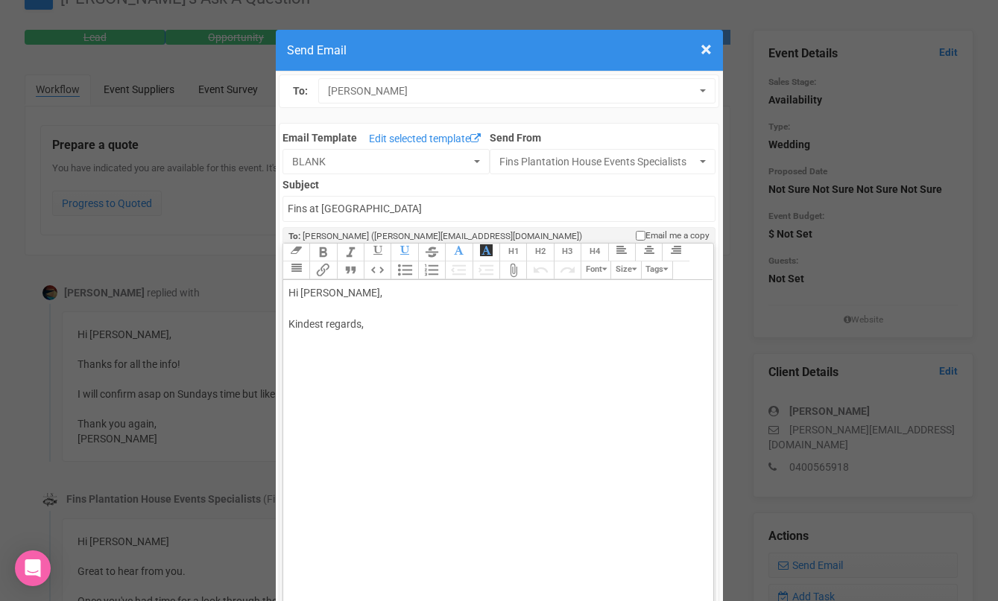
drag, startPoint x: 332, startPoint y: 296, endPoint x: 389, endPoint y: 297, distance: 57.4
click at [389, 298] on div "Hi [PERSON_NAME], Kindest regards," at bounding box center [495, 324] width 414 height 78
click at [370, 381] on div "Hi [PERSON_NAME] No worries :) Let me know when you are ready. Kindest regards," at bounding box center [495, 340] width 414 height 110
type trix-editor "<div>Hi Selina&nbsp;<br><br>No worries :) Let me know when you are ready.<br><b…"
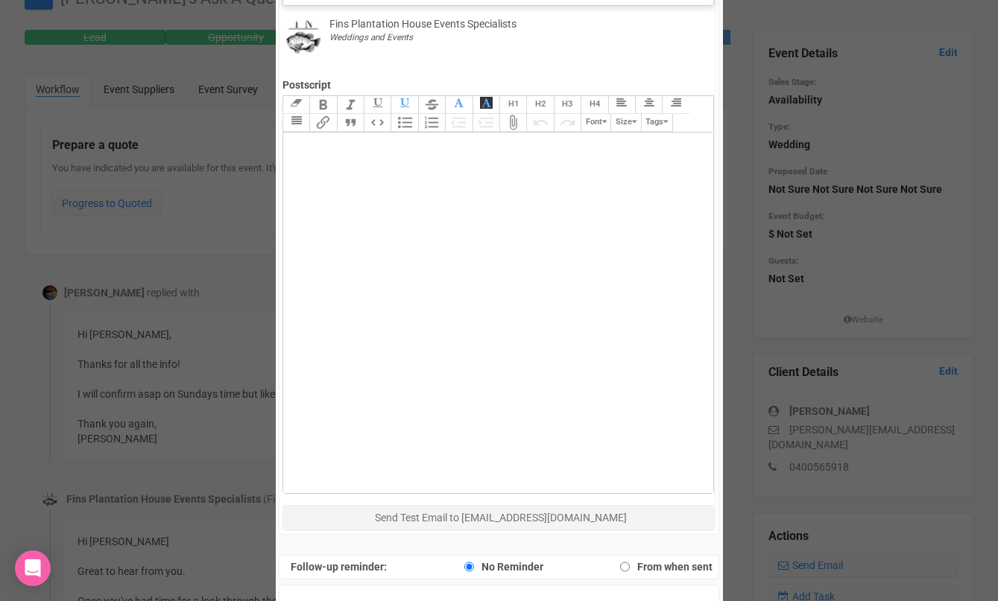
scroll to position [764, 0]
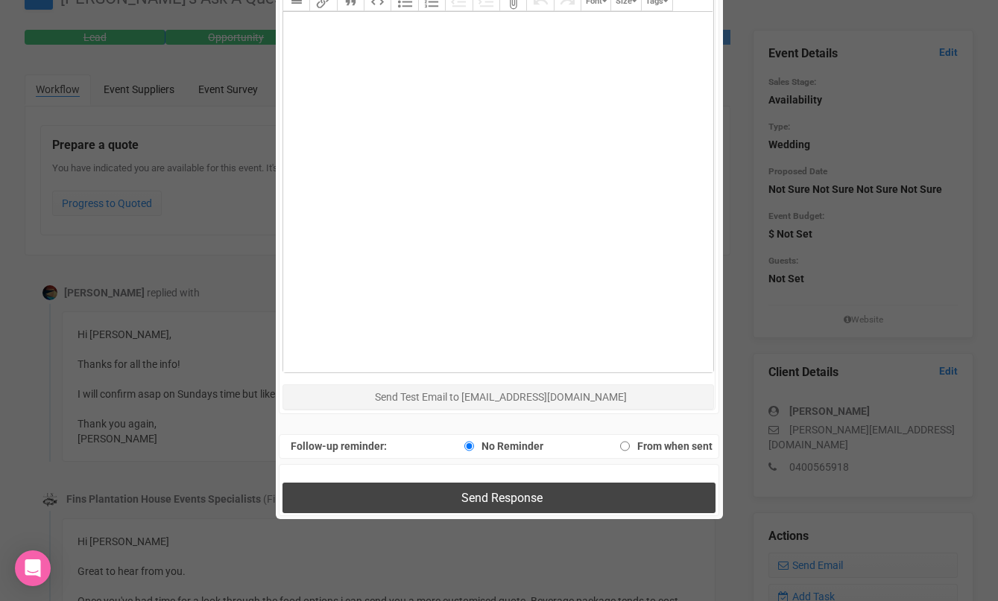
click at [386, 507] on button "Send Response" at bounding box center [498, 498] width 433 height 31
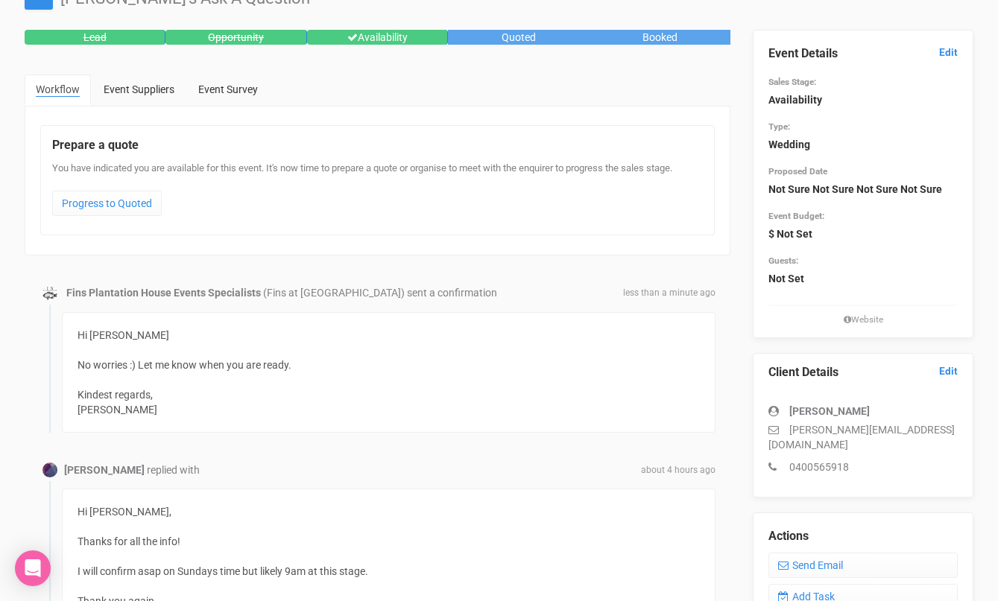
scroll to position [0, 0]
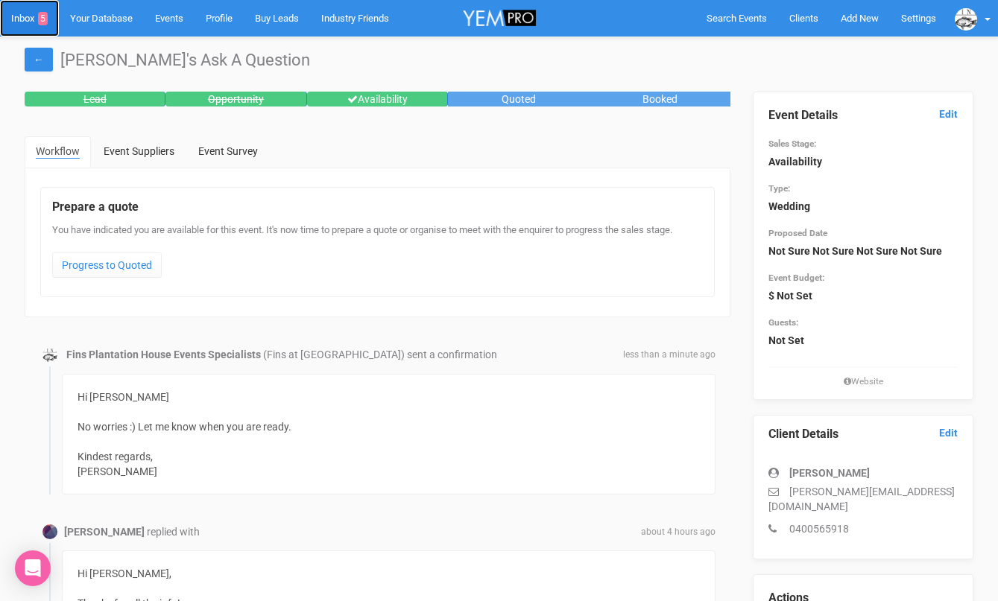
click at [34, 13] on link "Inbox 5" at bounding box center [29, 18] width 59 height 37
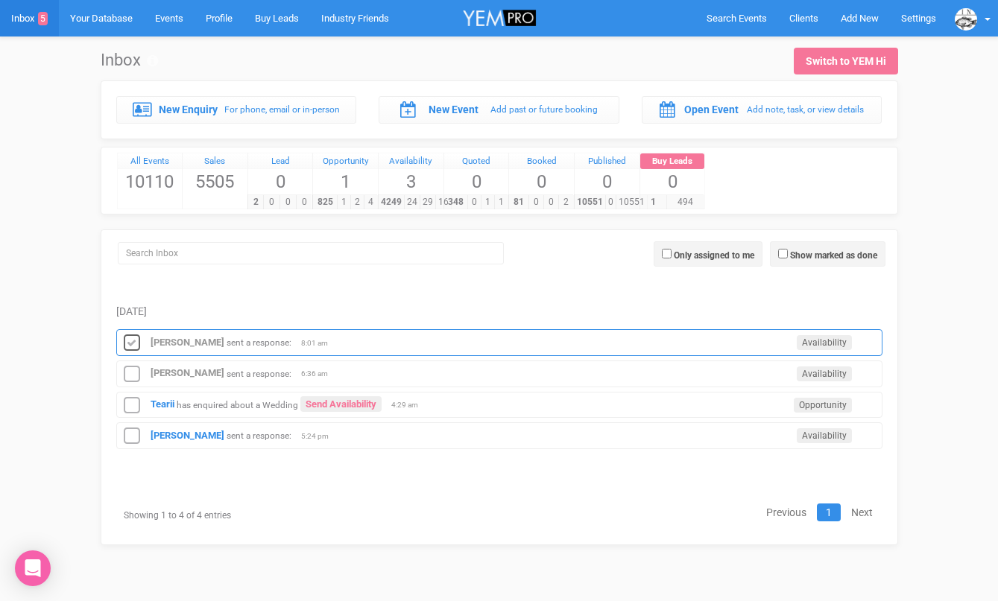
click at [128, 336] on icon at bounding box center [132, 343] width 22 height 19
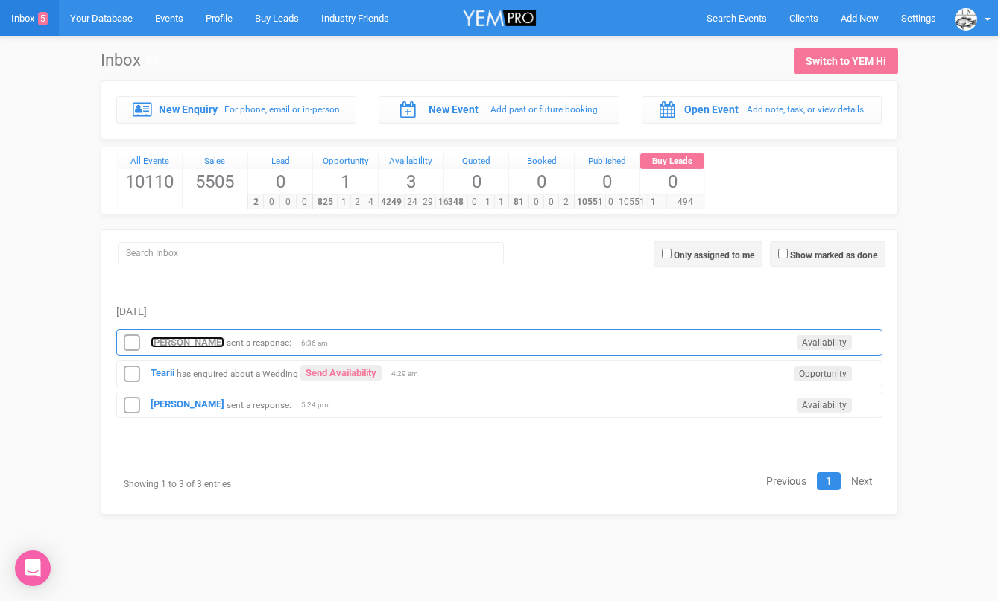
click at [165, 342] on strong "[PERSON_NAME]" at bounding box center [188, 342] width 74 height 11
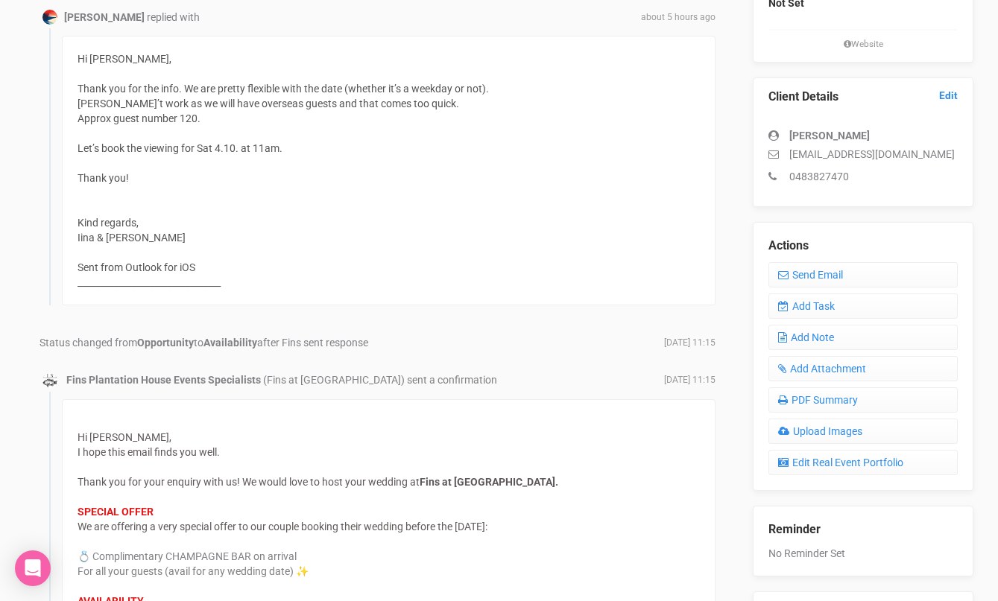
scroll to position [339, 0]
drag, startPoint x: 141, startPoint y: 235, endPoint x: 75, endPoint y: 237, distance: 65.6
click at [74, 237] on div "Hi [PERSON_NAME], Thank you for the info. We are pretty flexible with the date …" at bounding box center [388, 169] width 653 height 270
copy div "Iina & [PERSON_NAME]"
click at [246, 191] on div "Hi [PERSON_NAME], Thank you for the info. We are pretty flexible with the date …" at bounding box center [388, 169] width 653 height 270
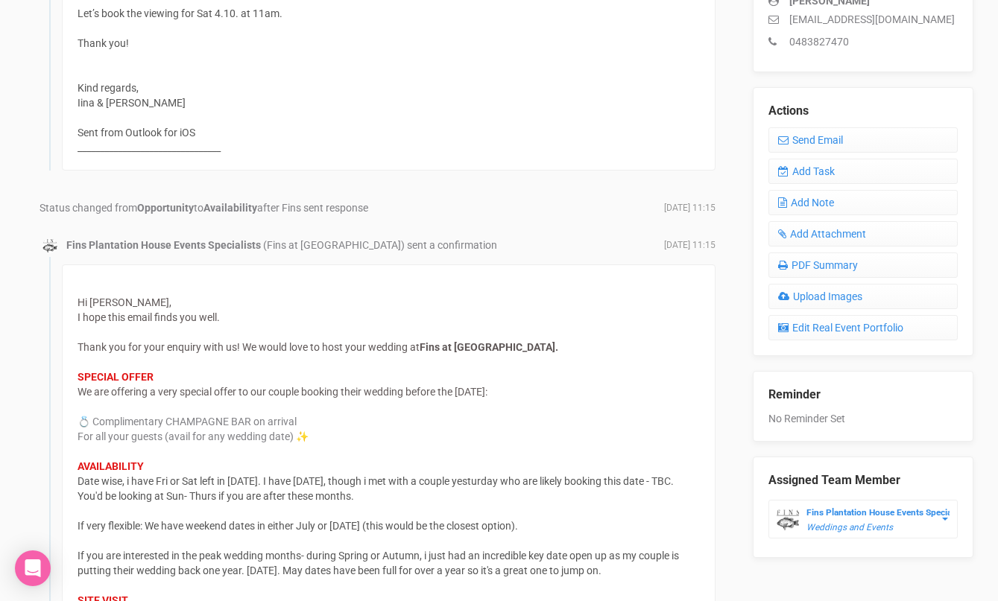
scroll to position [449, 0]
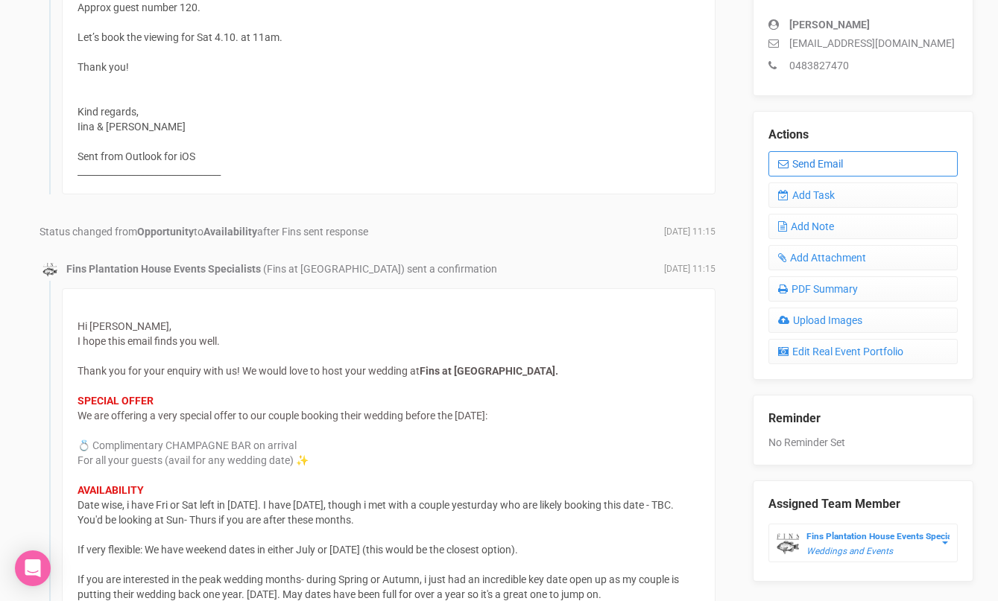
click at [833, 168] on link "Send Email" at bounding box center [862, 163] width 189 height 25
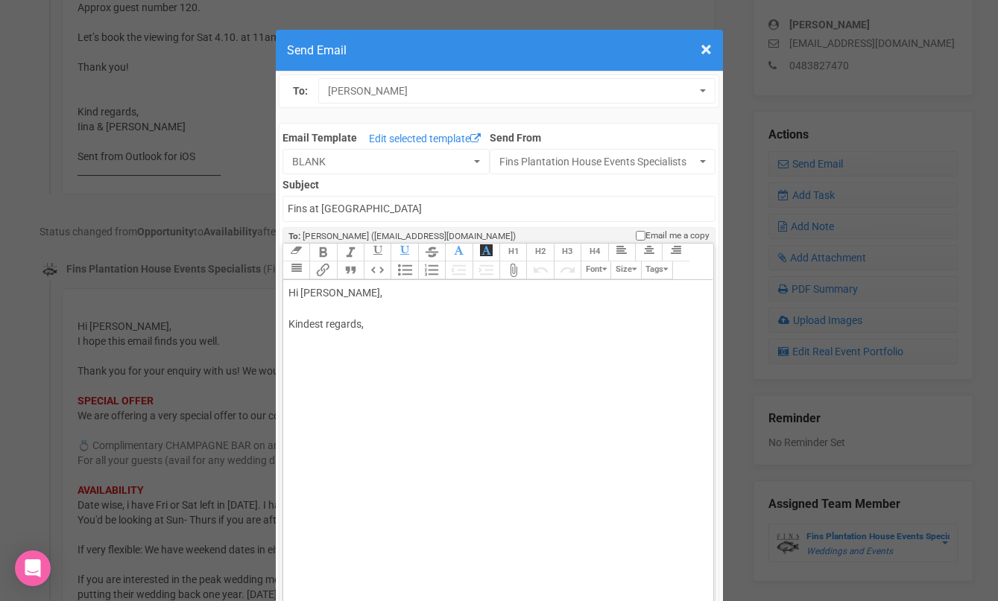
drag, startPoint x: 300, startPoint y: 294, endPoint x: 388, endPoint y: 290, distance: 88.7
click at [386, 290] on div "Hi [PERSON_NAME], Kindest regards," at bounding box center [495, 324] width 414 height 78
type trix-editor "<div>Hi [PERSON_NAME] and [PERSON_NAME]<br><br>Thanks for the y<br><br>Kindest …"
click at [380, 171] on button "BLANK" at bounding box center [385, 161] width 207 height 25
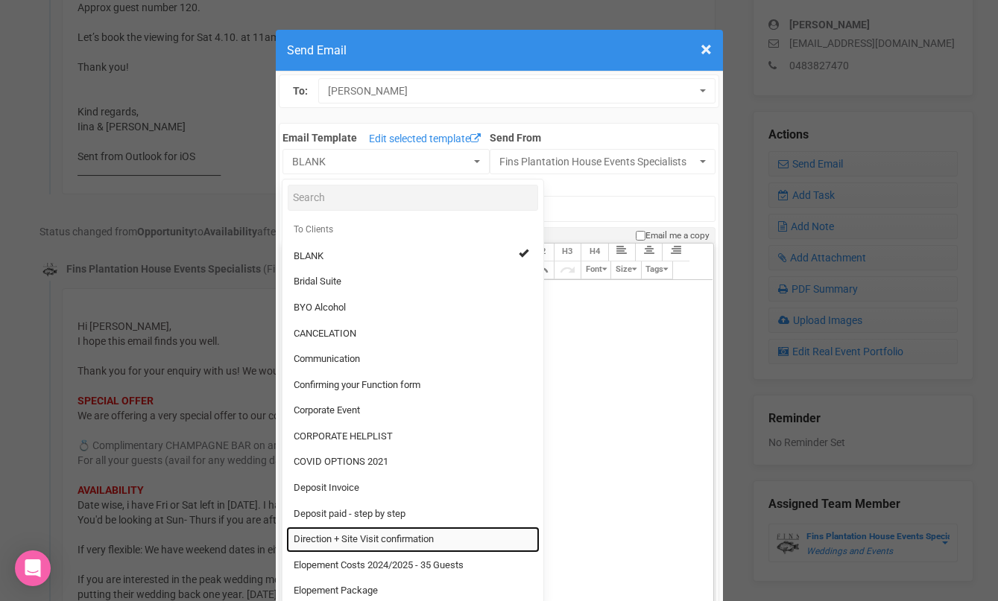
click at [347, 533] on span "Direction + Site Visit confirmation" at bounding box center [364, 540] width 140 height 14
select select "89868"
type input "[GEOGRAPHIC_DATA] - Site Visit confirmation & Direction"
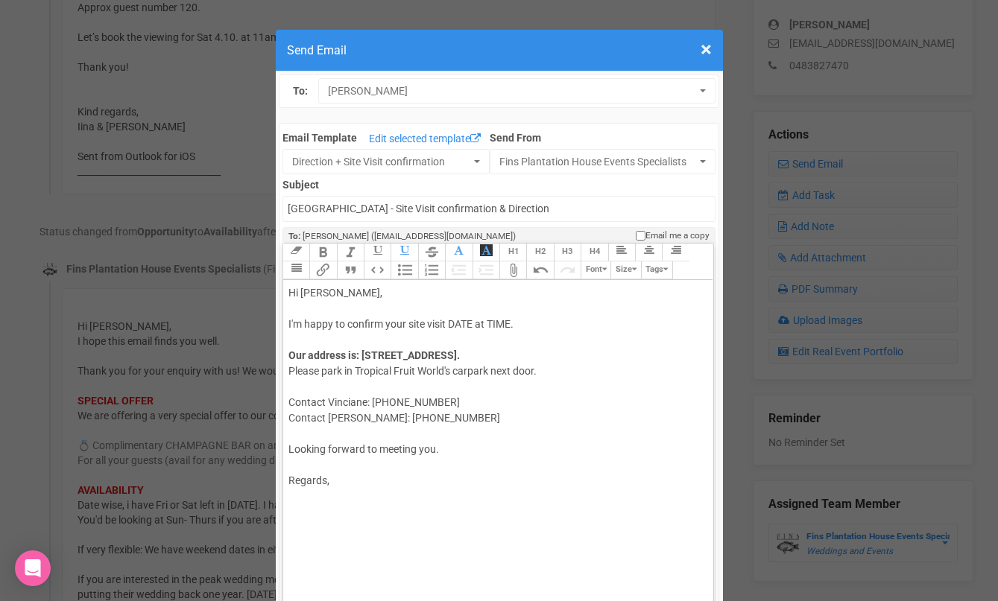
drag, startPoint x: 449, startPoint y: 323, endPoint x: 525, endPoint y: 322, distance: 76.0
click at [525, 322] on div "Hi [PERSON_NAME], I'm happy to confirm your site visit DATE at TIME." at bounding box center [495, 308] width 414 height 47
drag, startPoint x: 440, startPoint y: 403, endPoint x: 317, endPoint y: 393, distance: 123.4
click at [316, 393] on div "Our address is: [STREET_ADDRESS]. Please park in [GEOGRAPHIC_DATA]'s carpark ne…" at bounding box center [495, 387] width 414 height 78
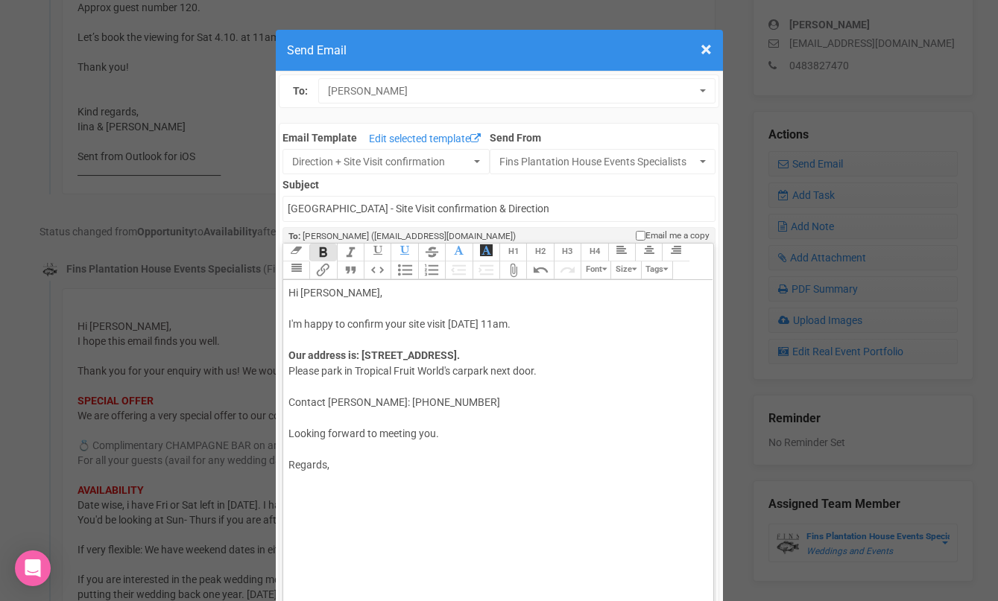
click at [335, 461] on div "Regards," at bounding box center [495, 457] width 414 height 31
type trix-editor "<div>Hi [PERSON_NAME],&nbsp;<br><br>I'm happy to confirm your site visit [DATE]…"
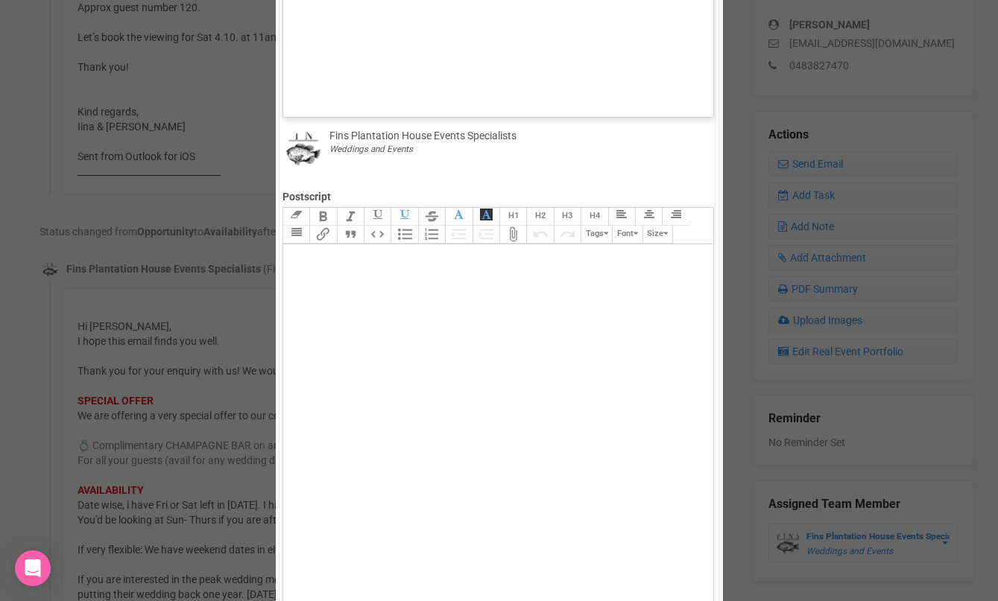
scroll to position [697, 0]
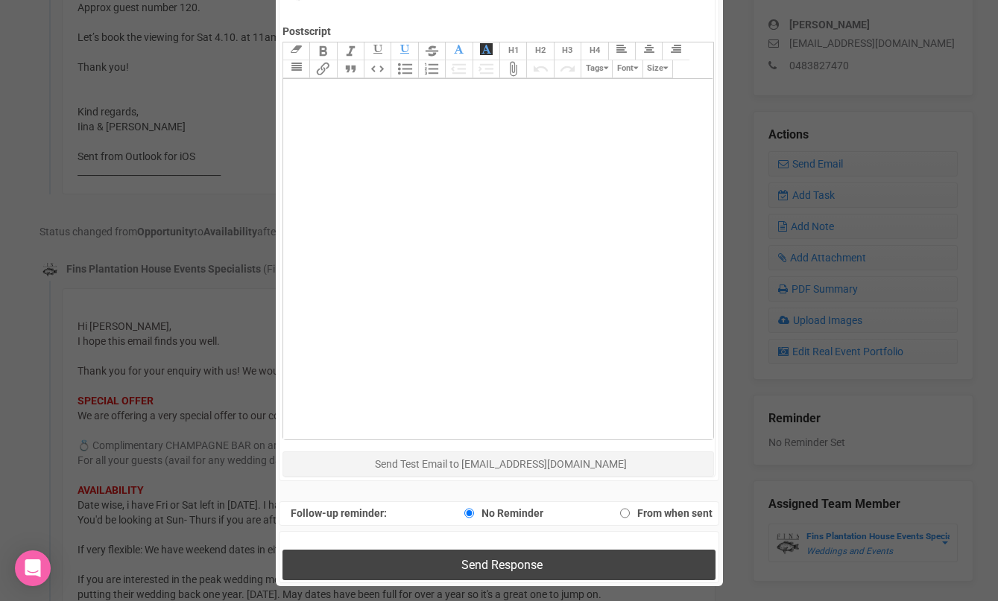
click at [369, 559] on button "Send Response" at bounding box center [498, 565] width 433 height 31
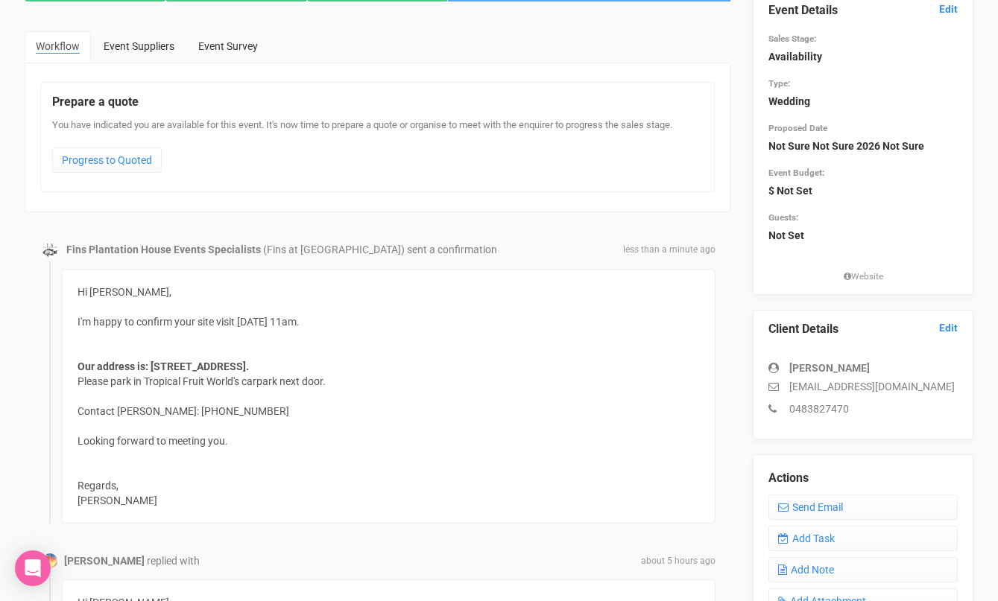
scroll to position [0, 0]
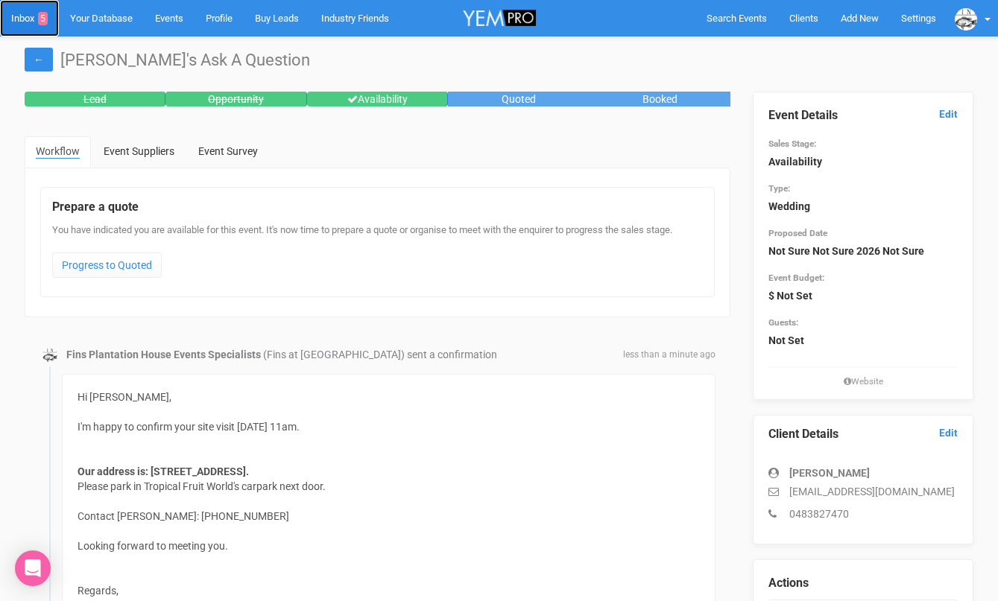
click at [26, 16] on link "Inbox 5" at bounding box center [29, 18] width 59 height 37
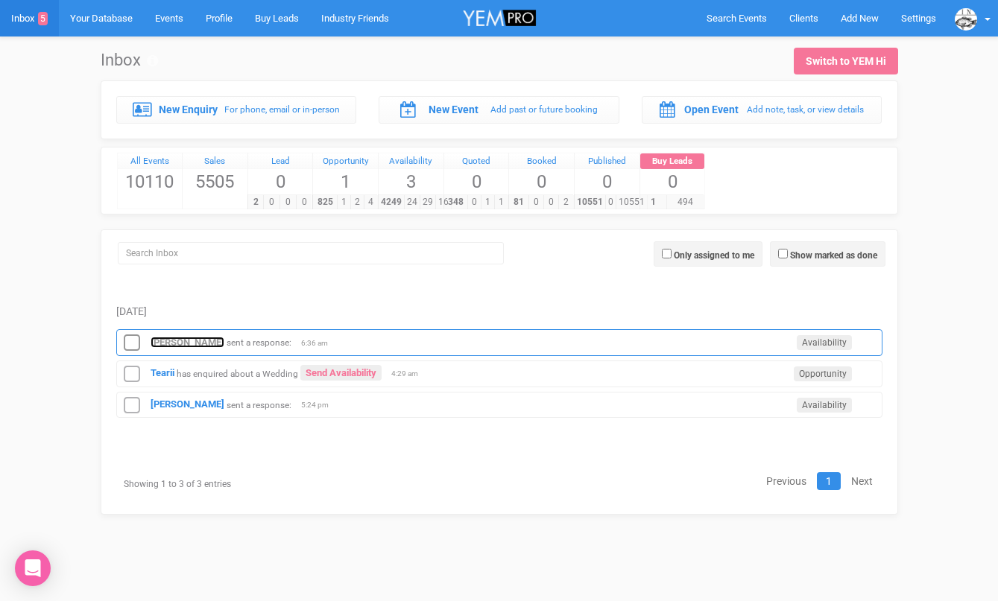
click at [176, 338] on strong "[PERSON_NAME]" at bounding box center [188, 342] width 74 height 11
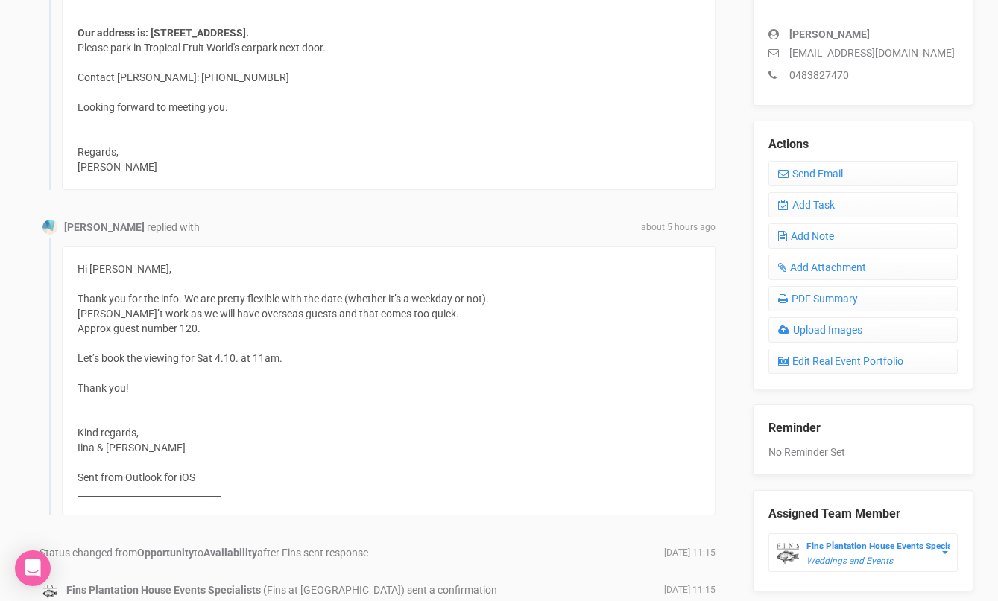
scroll to position [412, 0]
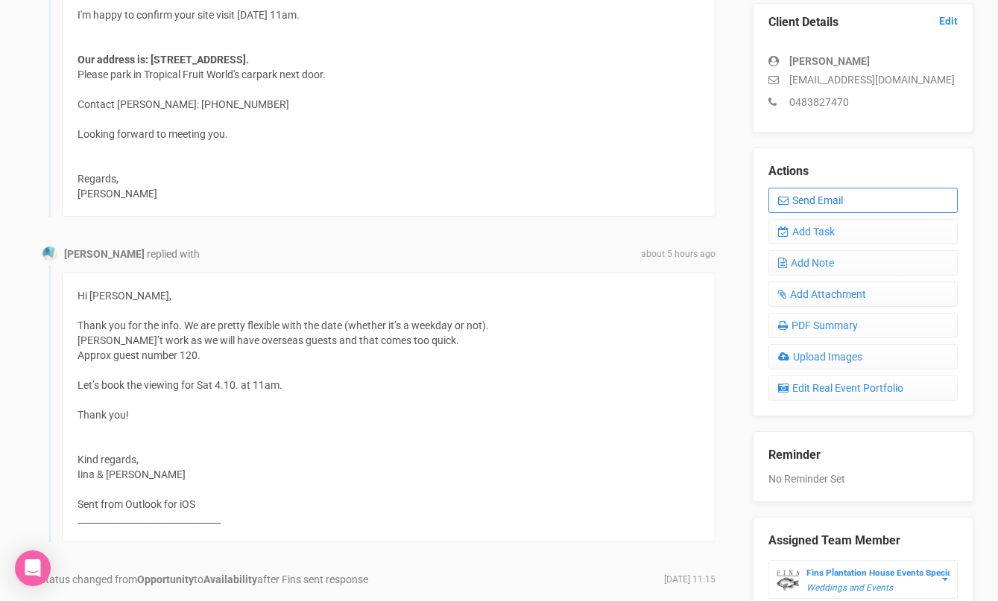
click at [811, 208] on link "Send Email" at bounding box center [862, 200] width 189 height 25
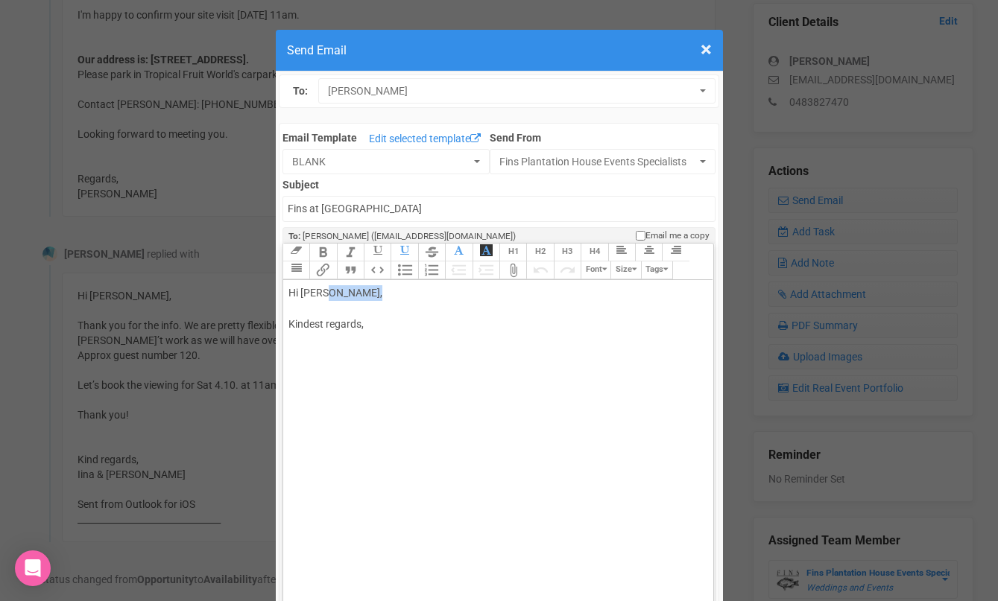
drag, startPoint x: 365, startPoint y: 294, endPoint x: 320, endPoint y: 293, distance: 45.5
click at [320, 293] on div "Hi [PERSON_NAME], Kindest regards," at bounding box center [495, 324] width 414 height 78
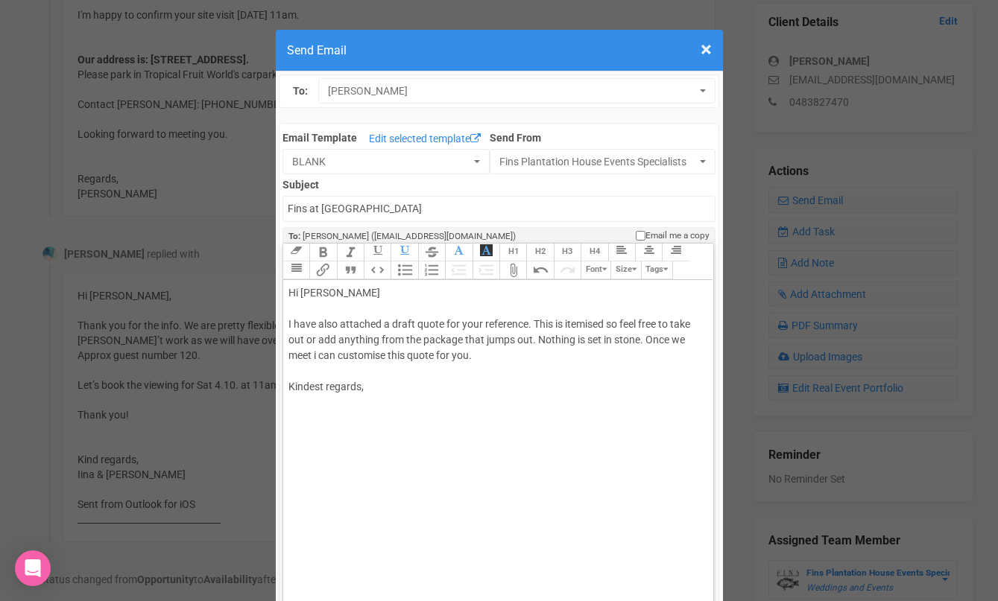
click at [422, 337] on div "Hi [PERSON_NAME] I have also attached a draft quote for your reference. This is…" at bounding box center [495, 355] width 414 height 141
click at [395, 393] on div "Hi [PERSON_NAME] I have also attached a draft quote for your reference. This is…" at bounding box center [495, 355] width 414 height 141
type trix-editor "<div>Hi Iina&nbsp;<br><br>I have also attached a draft quote for your reference…"
click at [417, 268] on trix-toolbar "Link Unlink Bold Italic Strikethrough H1 H2 H3 H4 Link Quote Code Bullets Numbe…" at bounding box center [497, 262] width 430 height 37
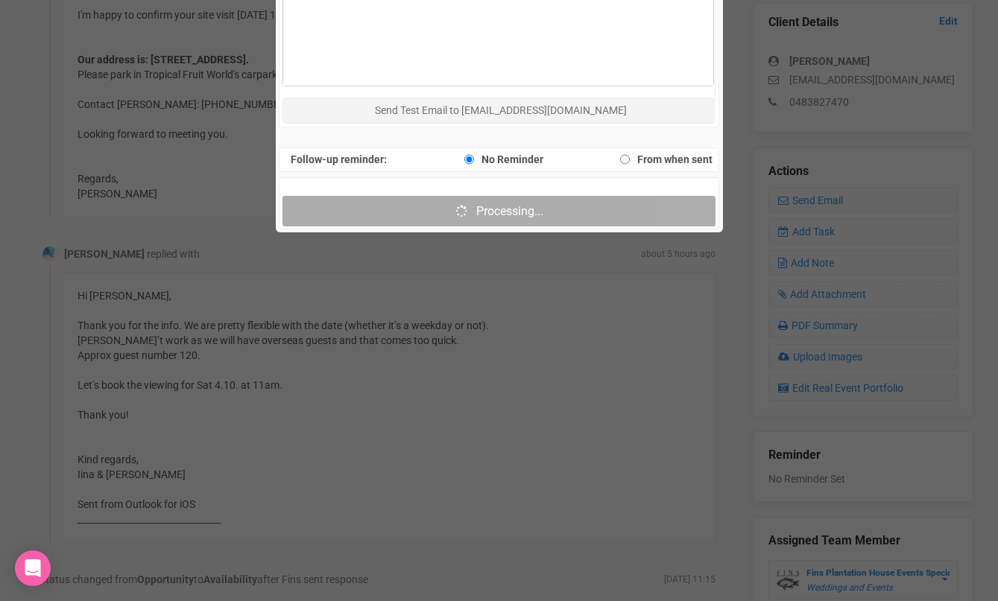
scroll to position [1058, 0]
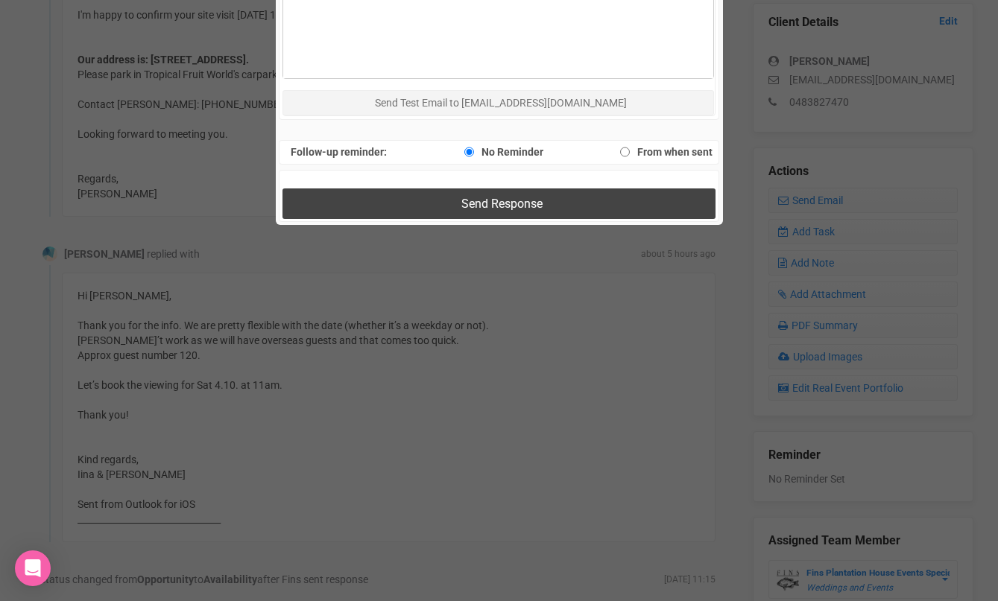
click at [378, 213] on button "Send Response" at bounding box center [498, 204] width 433 height 31
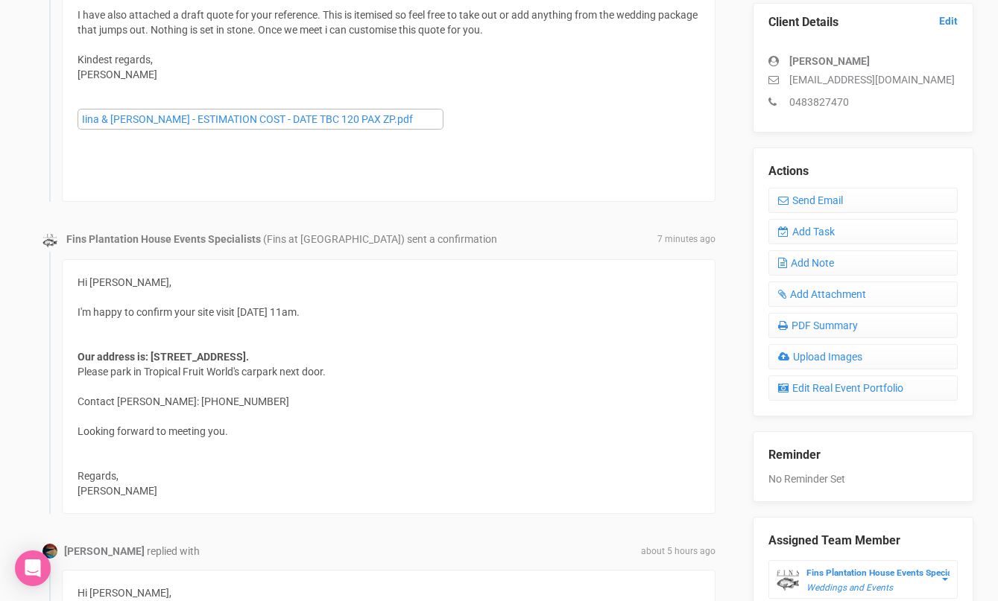
scroll to position [0, 0]
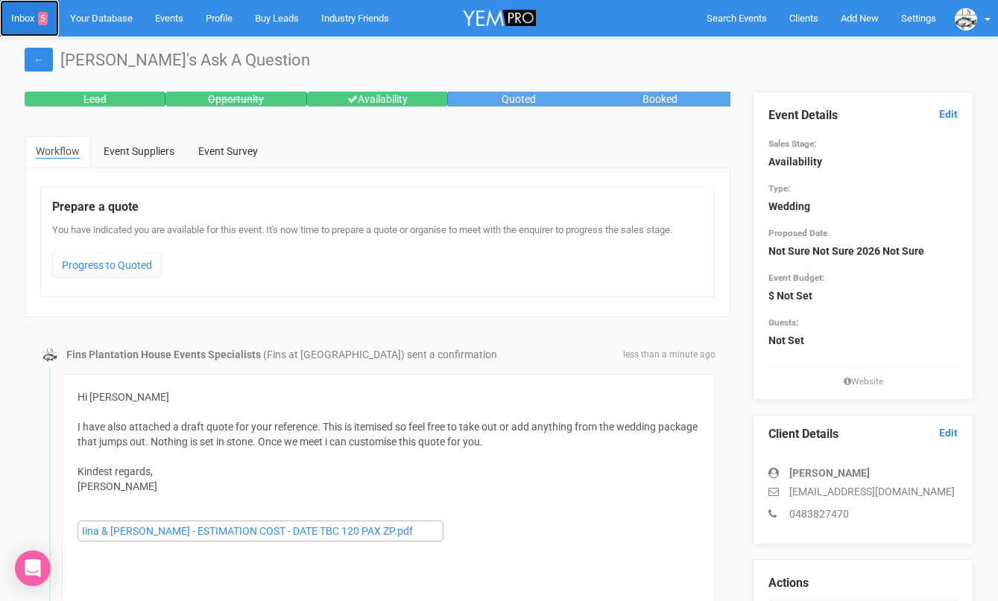
click at [20, 14] on link "Inbox 5" at bounding box center [29, 18] width 59 height 37
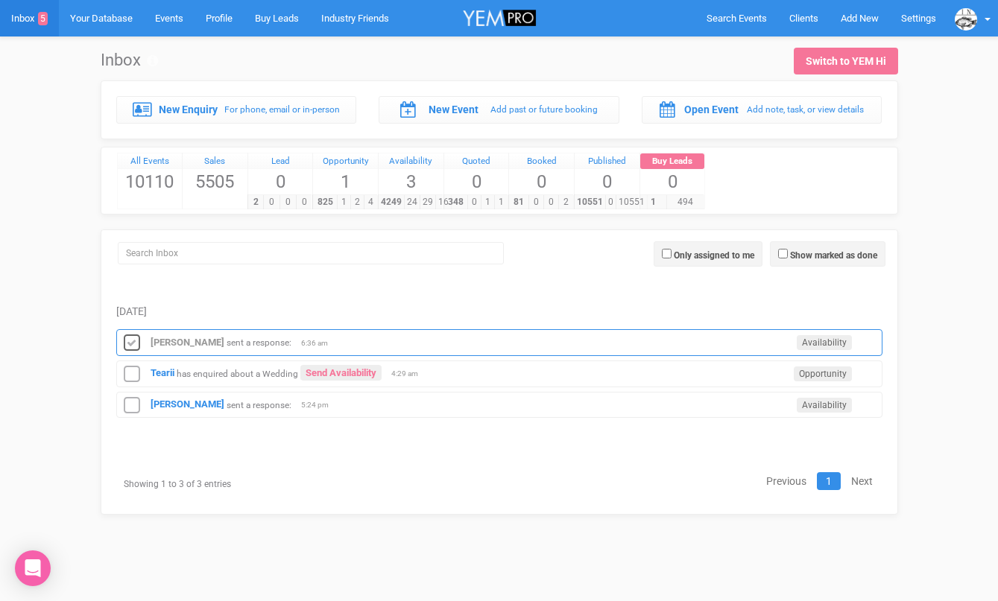
click at [125, 338] on icon at bounding box center [132, 343] width 22 height 19
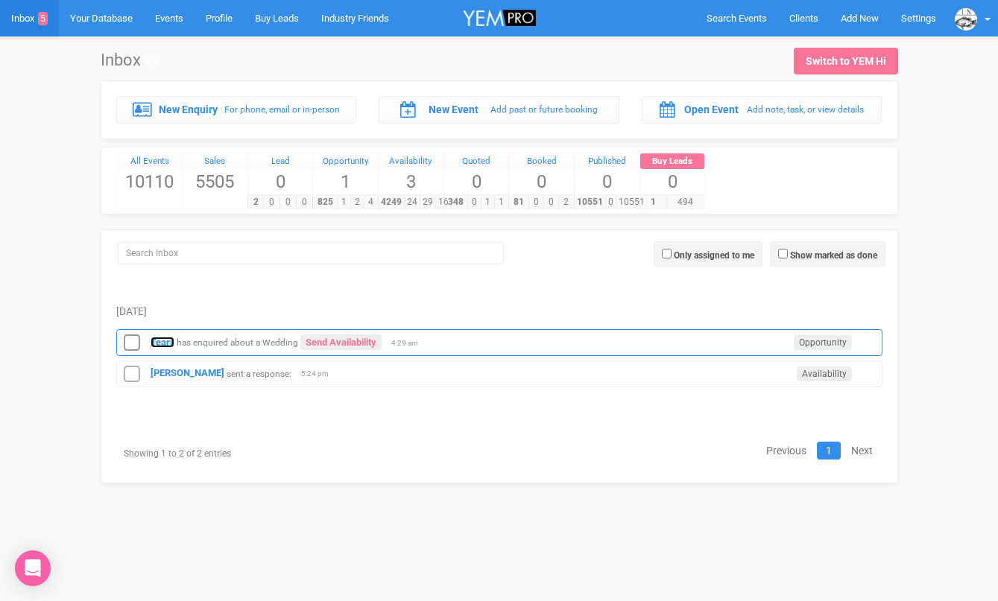
click at [159, 341] on strong "Tearii" at bounding box center [163, 342] width 24 height 11
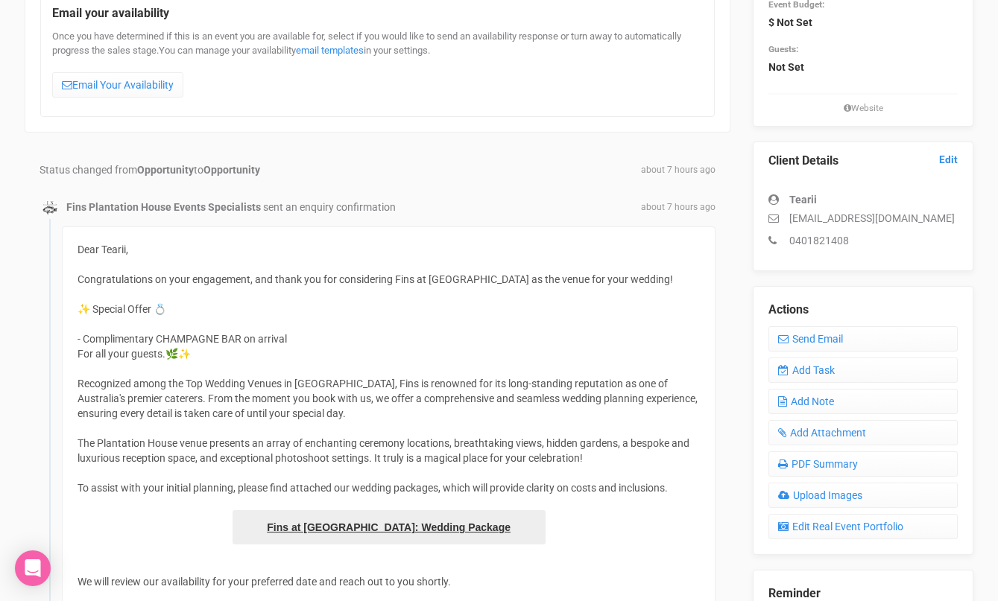
scroll to position [235, 0]
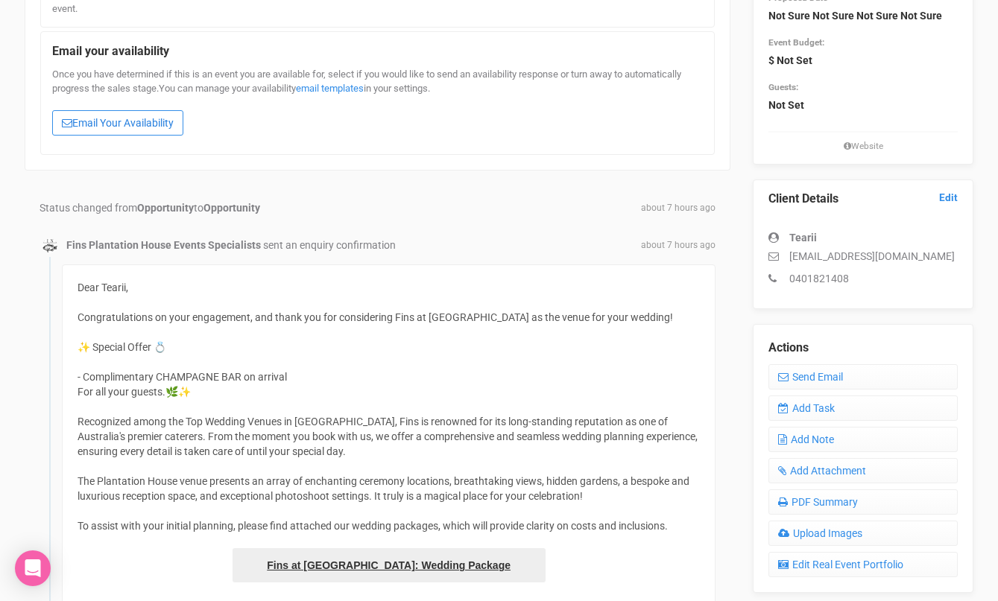
click at [160, 127] on link "Email Your Availability" at bounding box center [117, 122] width 131 height 25
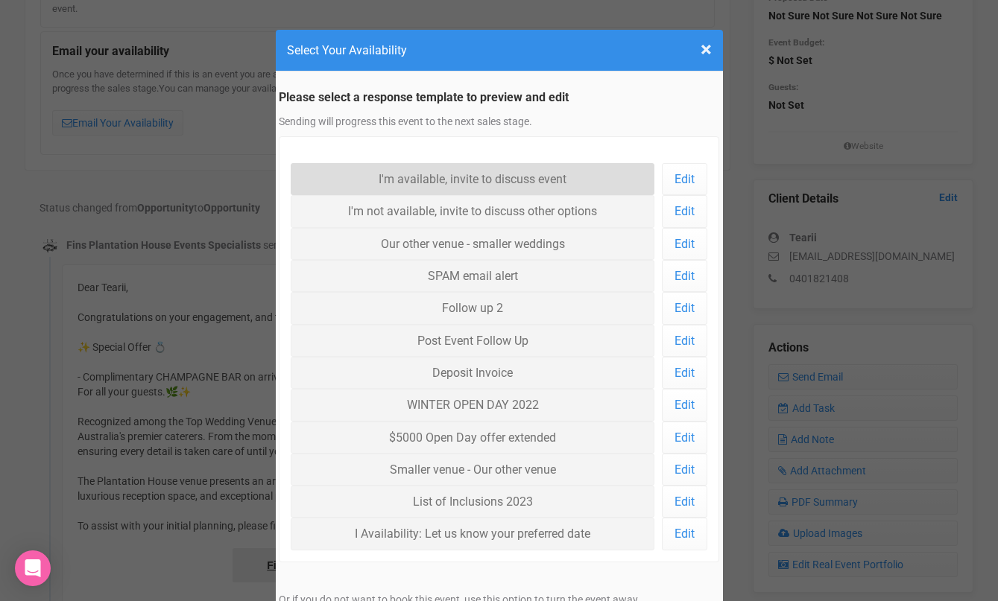
click at [446, 180] on link "I'm available, invite to discuss event" at bounding box center [473, 179] width 364 height 32
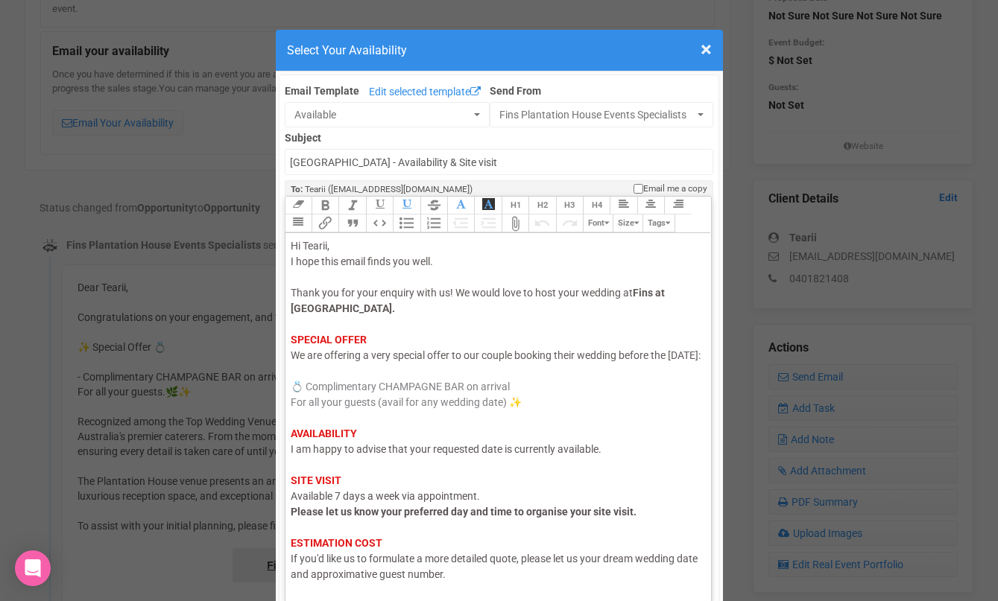
click at [330, 455] on span "I am happy to advise that your requested date is currently available." at bounding box center [446, 449] width 311 height 12
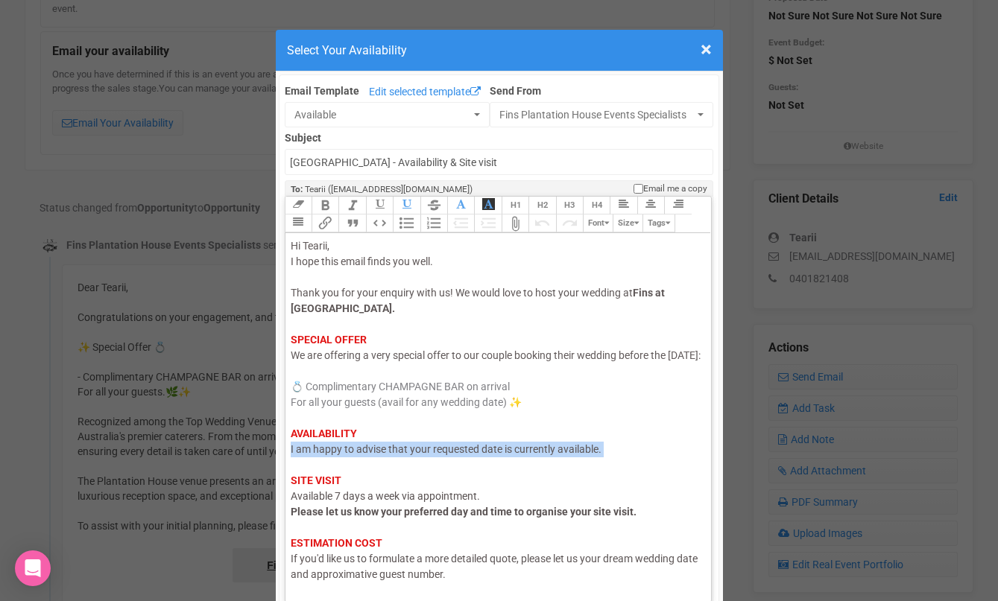
click at [330, 455] on span "I am happy to advise that your requested date is currently available." at bounding box center [446, 449] width 311 height 12
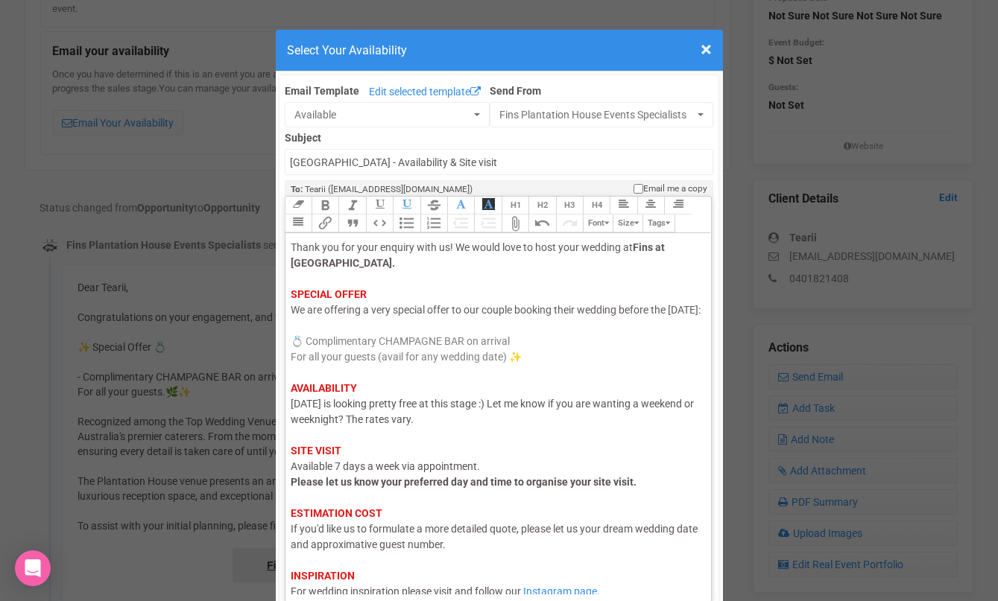
scroll to position [104, 0]
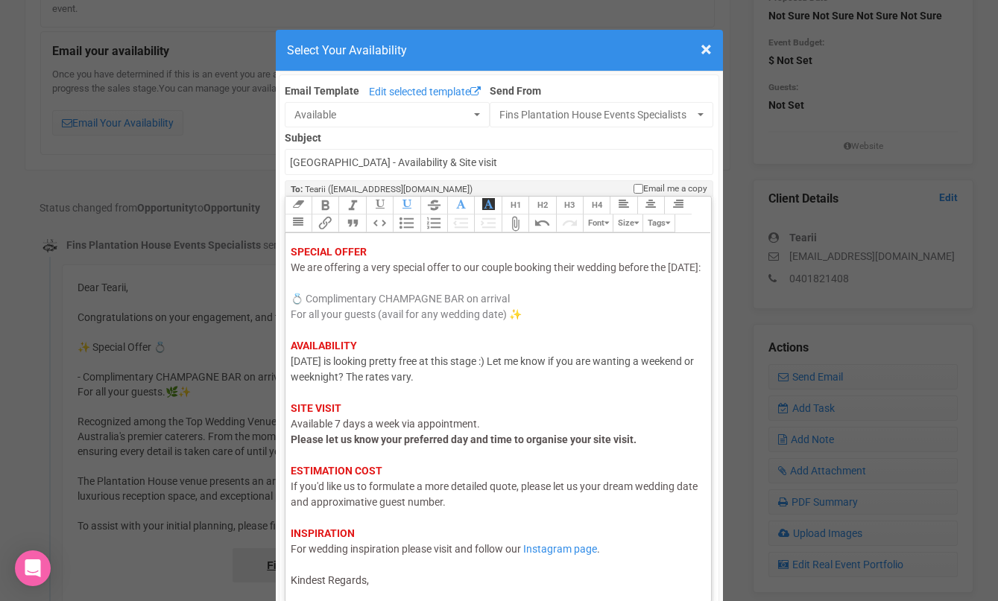
click at [379, 592] on trix-editor "Hi Tearii, I hope this email finds you well. Thank you for your enquiry with us…" at bounding box center [498, 413] width 426 height 361
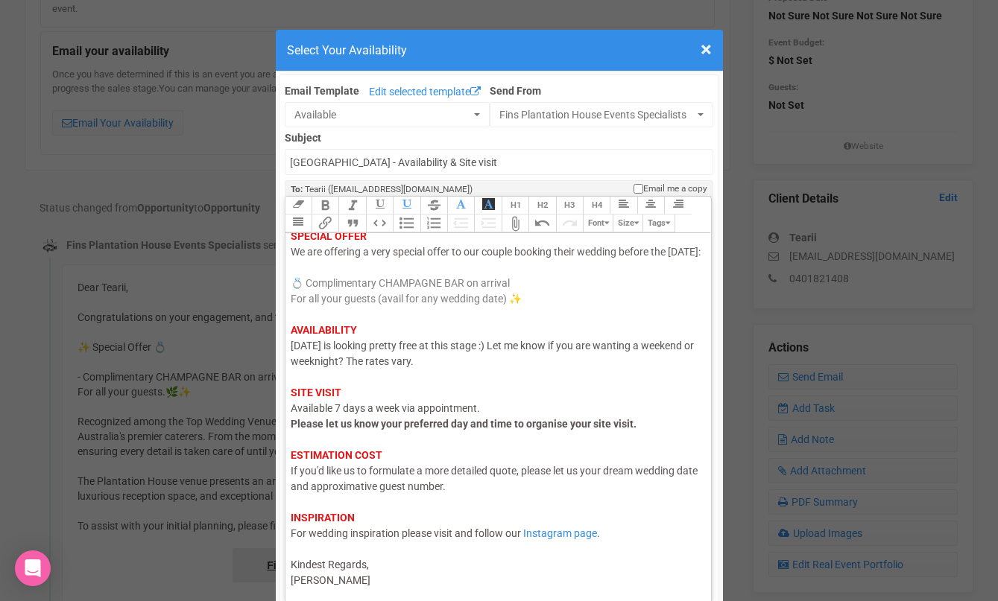
type trix-editor "<div><span style="color: rgb(95, 88, 88);">Hi Tearii,</span><br><span style="co…"
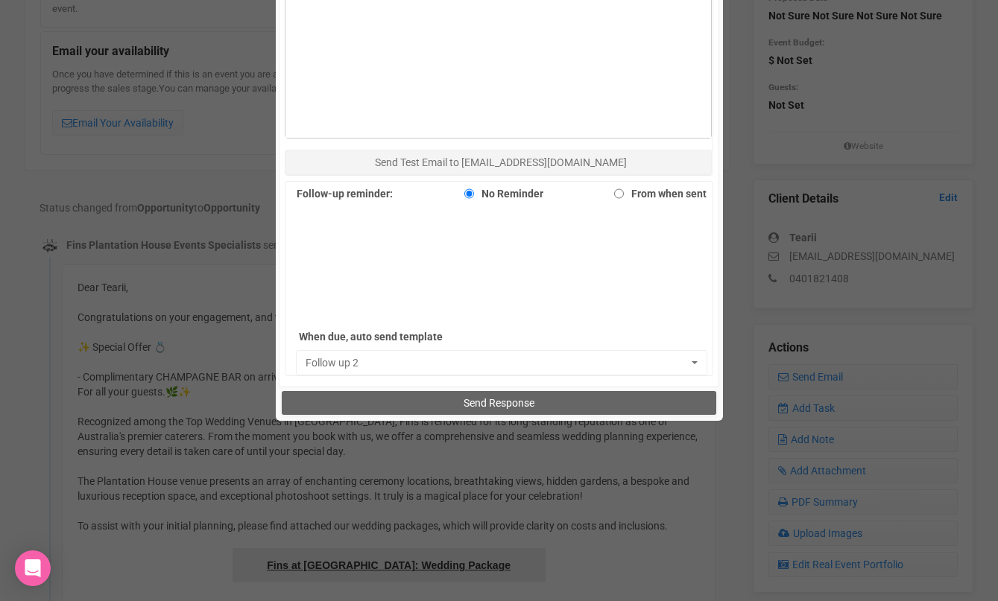
scroll to position [977, 0]
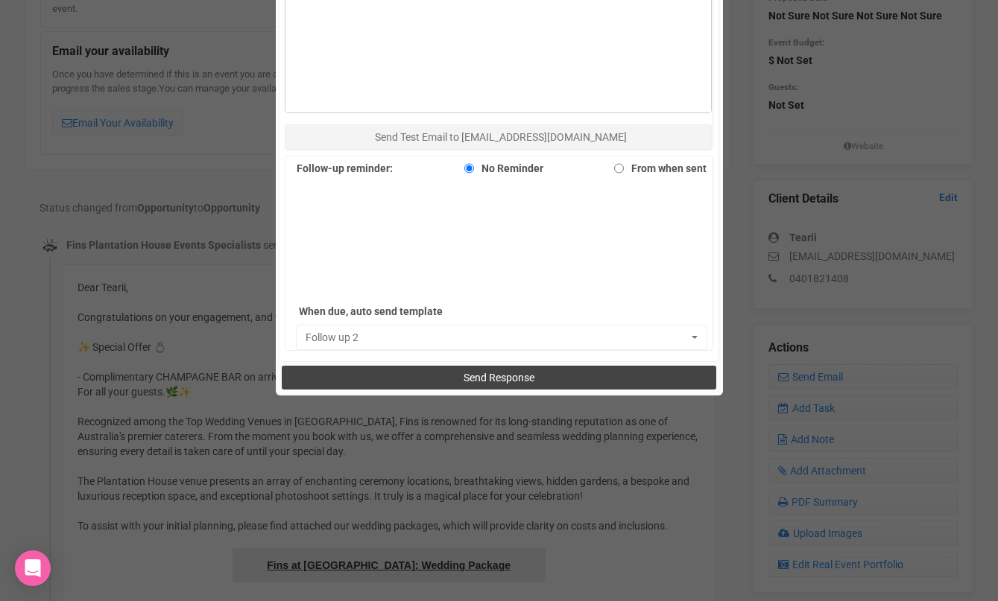
click at [433, 377] on button "Send Response" at bounding box center [499, 378] width 434 height 24
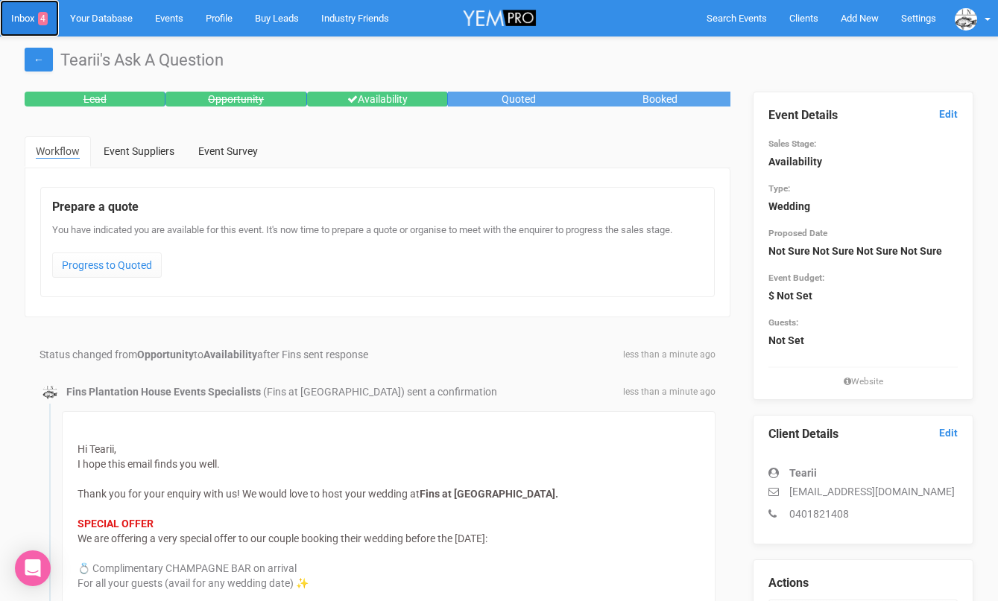
click at [23, 16] on link "Inbox 4" at bounding box center [29, 18] width 59 height 37
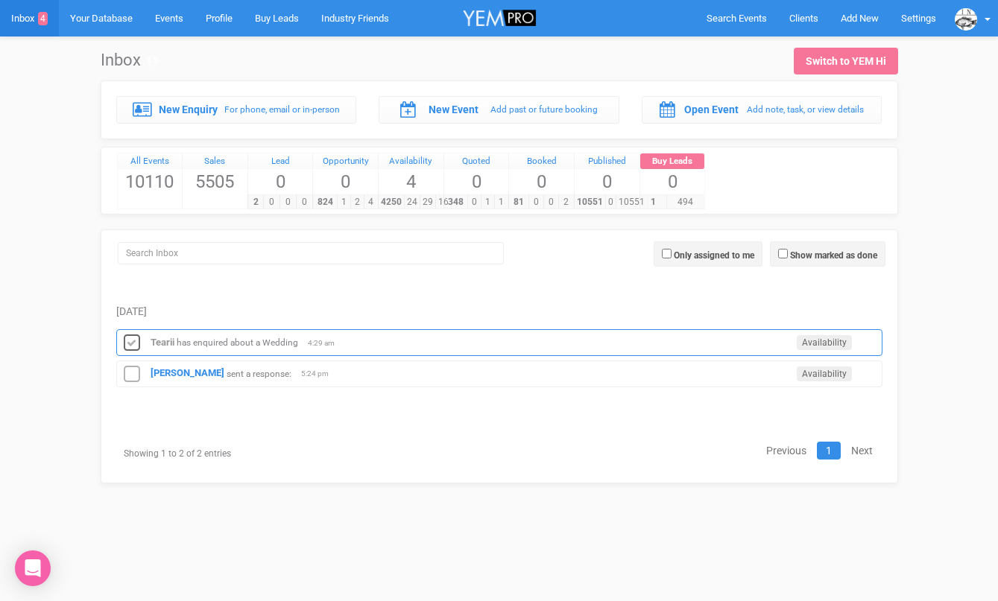
click at [129, 335] on icon at bounding box center [132, 343] width 22 height 19
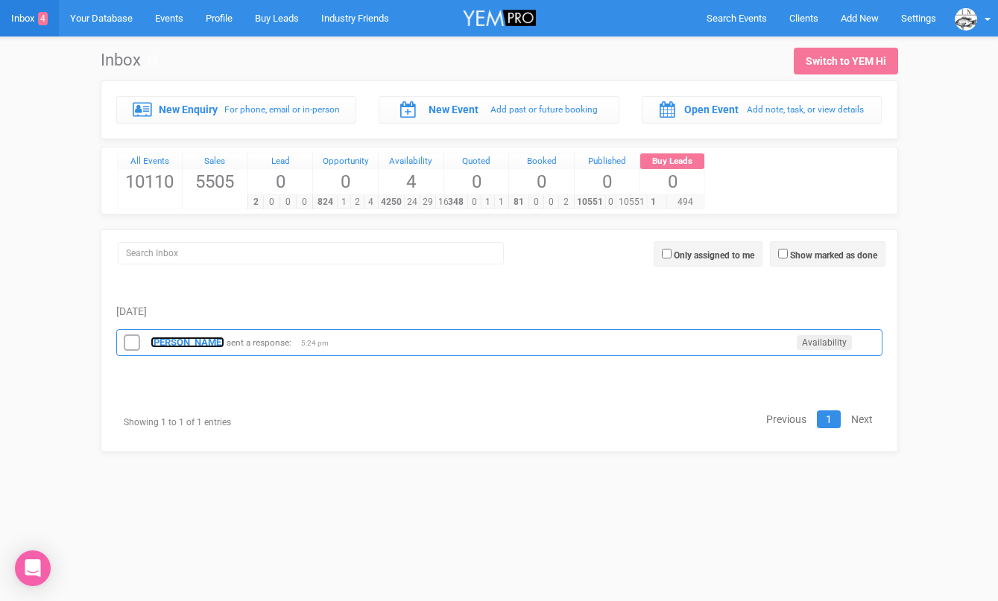
click at [170, 345] on strong "[PERSON_NAME]" at bounding box center [188, 342] width 74 height 11
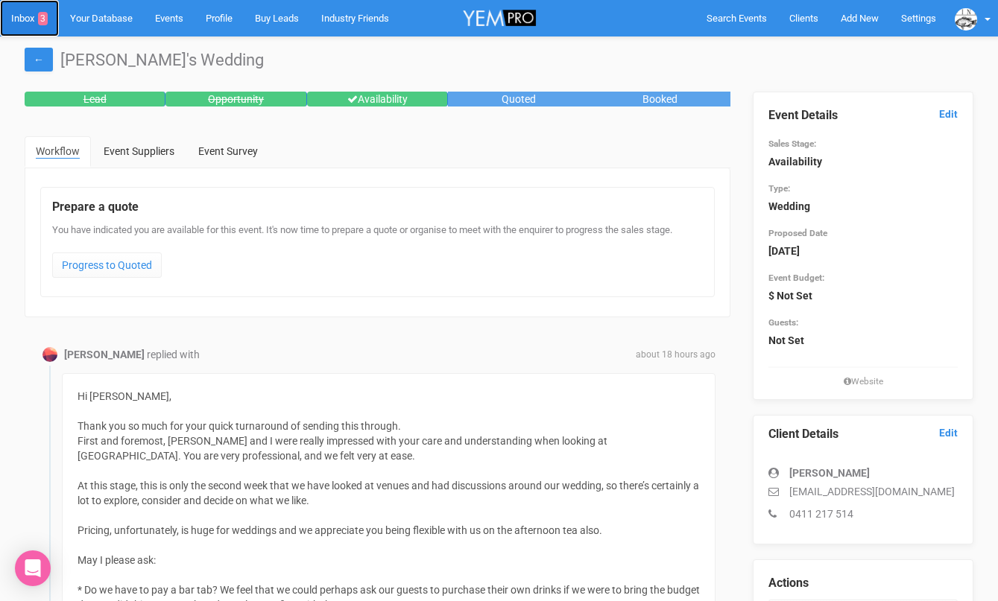
click at [25, 13] on link "Inbox 3" at bounding box center [29, 18] width 59 height 37
